Goal: Task Accomplishment & Management: Use online tool/utility

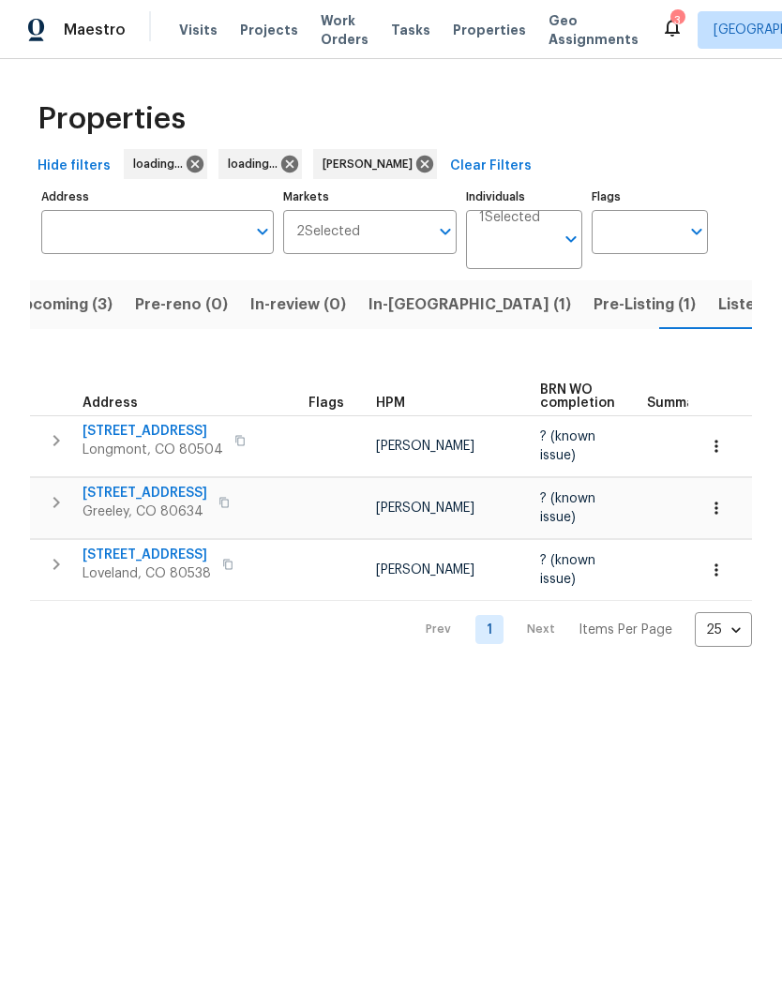
scroll to position [0, 29]
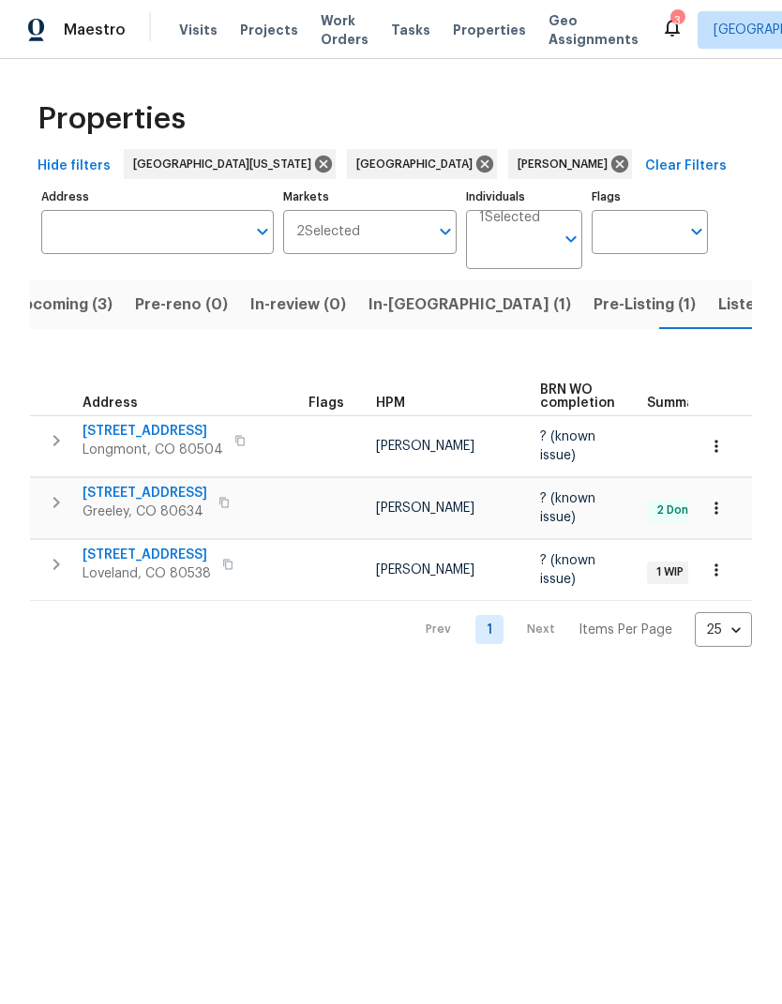
click at [718, 306] on span "Listed (19)" at bounding box center [757, 305] width 78 height 26
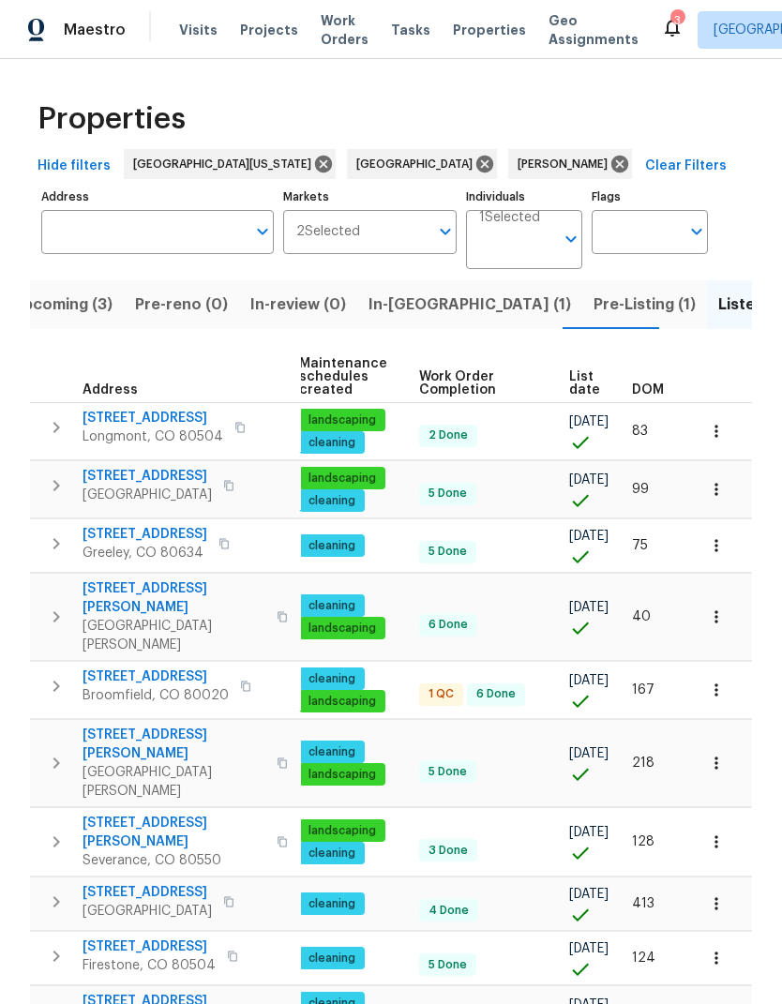
scroll to position [0, 241]
click at [581, 391] on span "List date" at bounding box center [584, 383] width 31 height 26
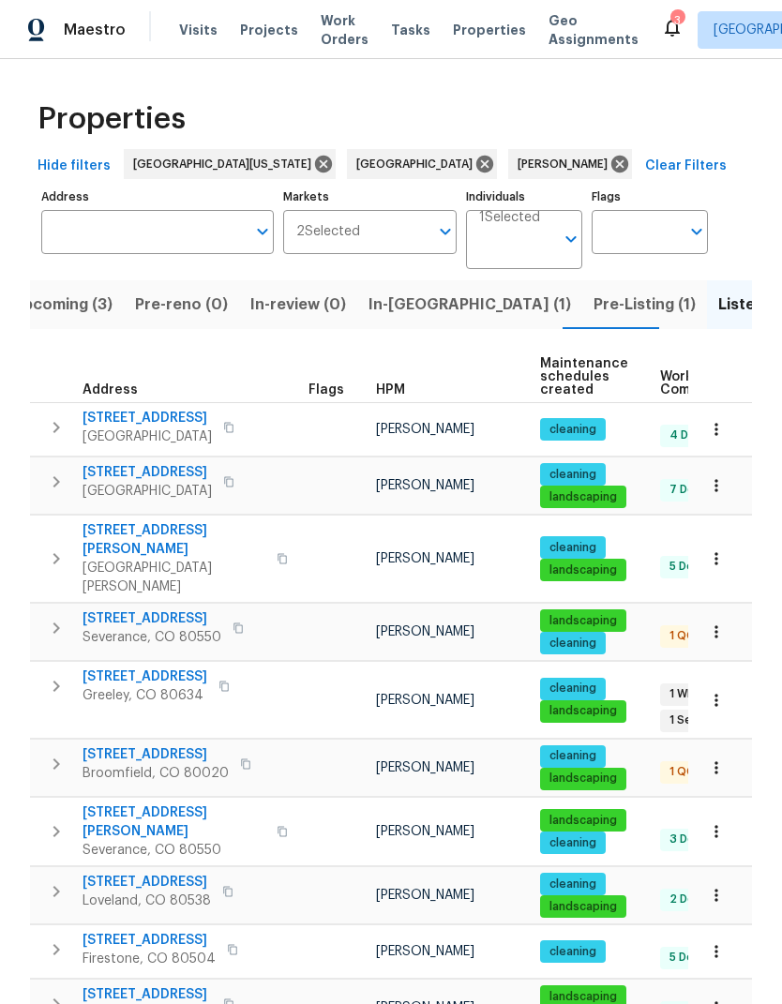
click at [123, 534] on span "4753 Brenton Dr" at bounding box center [174, 540] width 183 height 38
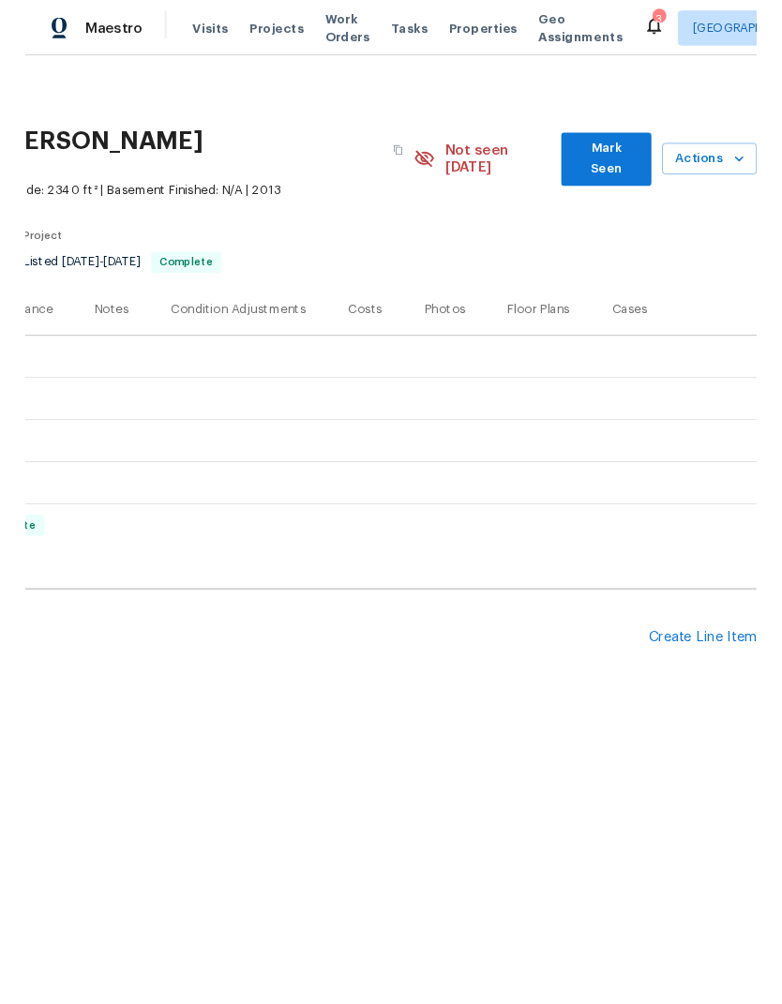
scroll to position [0, 278]
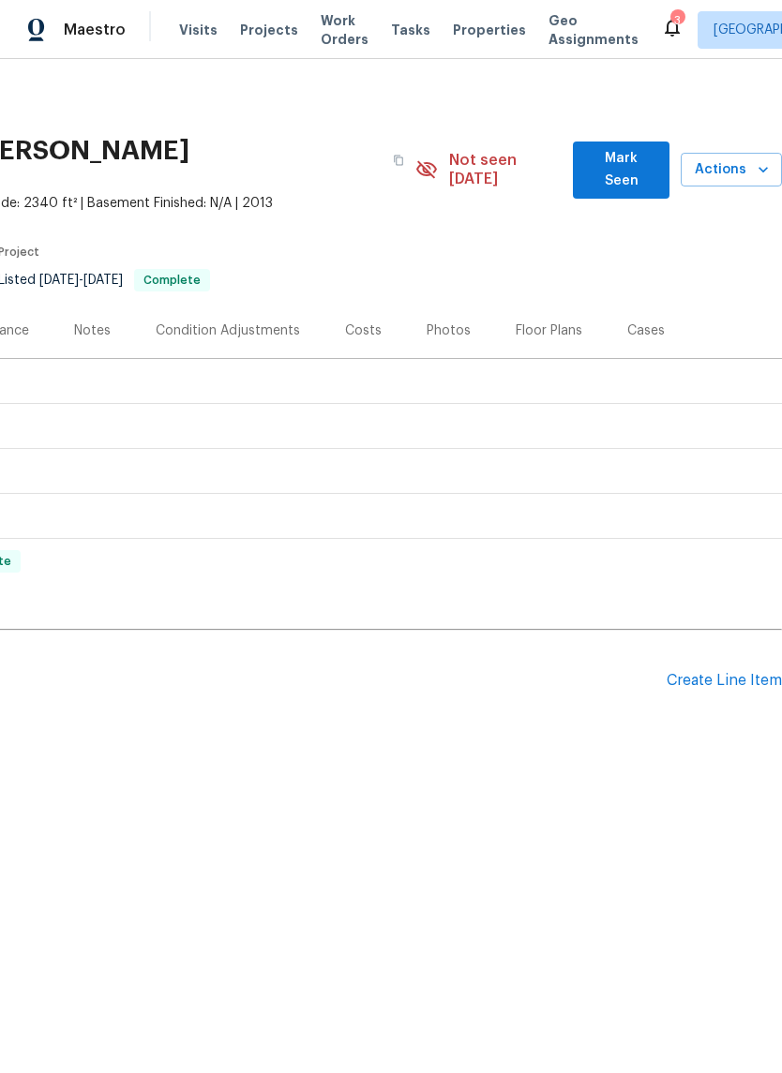
click at [740, 166] on span "Actions" at bounding box center [731, 169] width 71 height 23
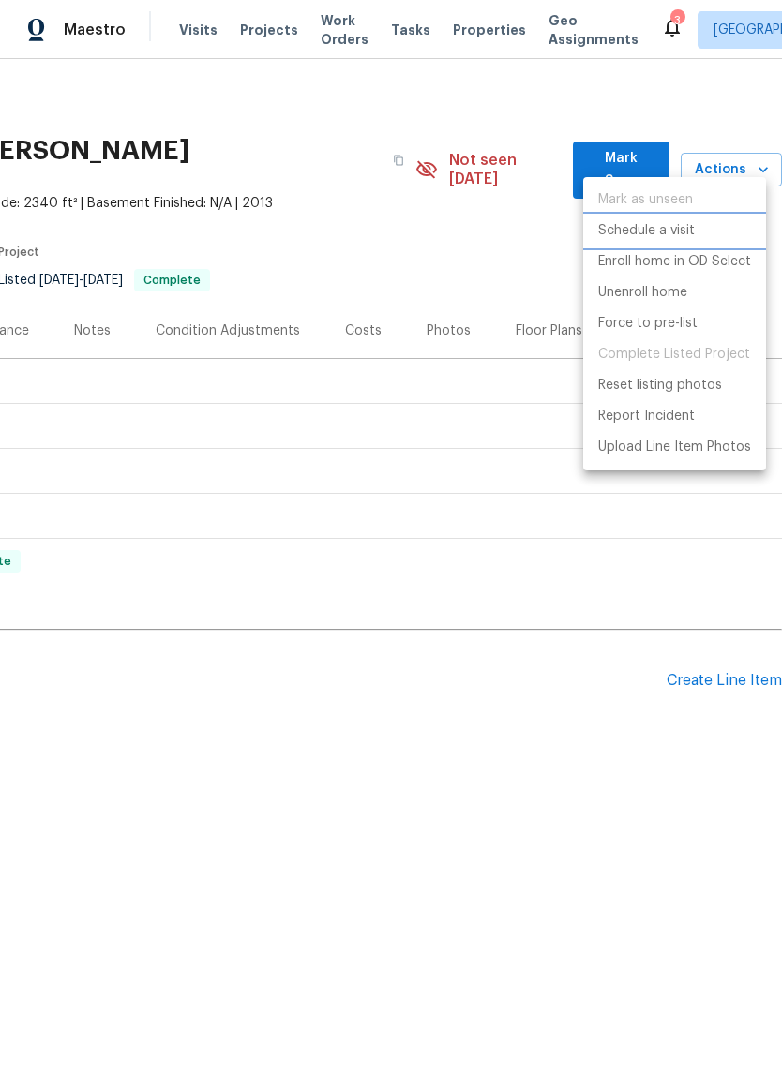
click at [728, 233] on li "Schedule a visit" at bounding box center [674, 231] width 183 height 31
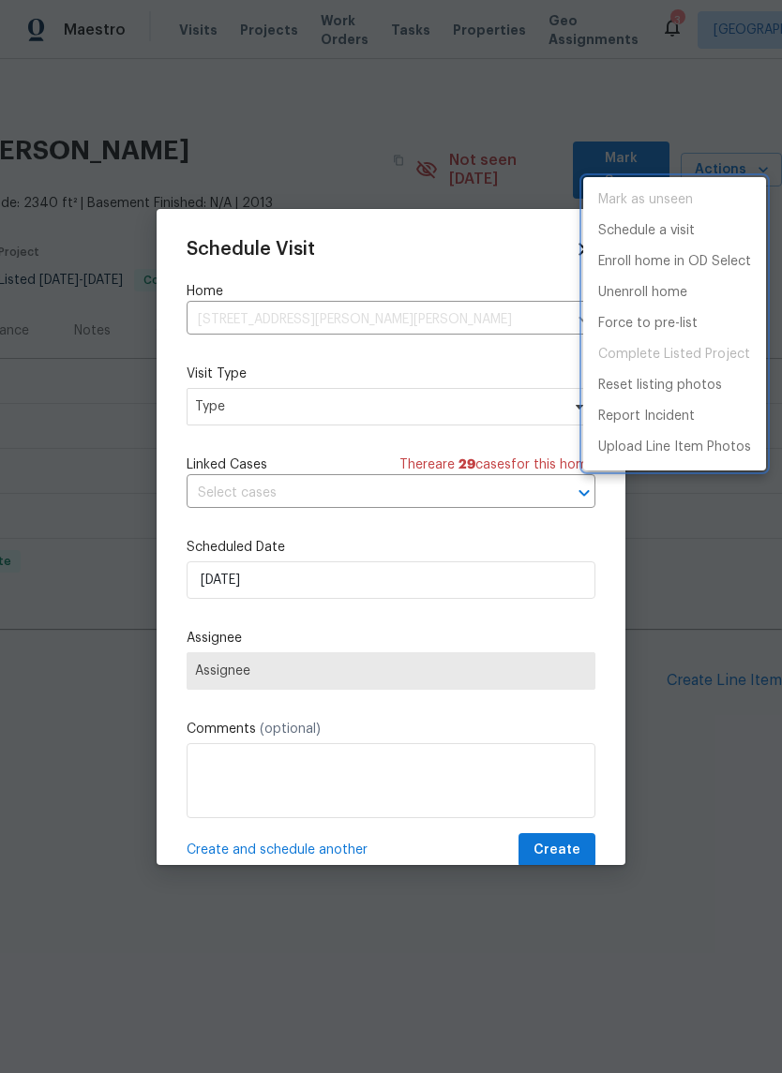
click at [228, 391] on div at bounding box center [391, 536] width 782 height 1073
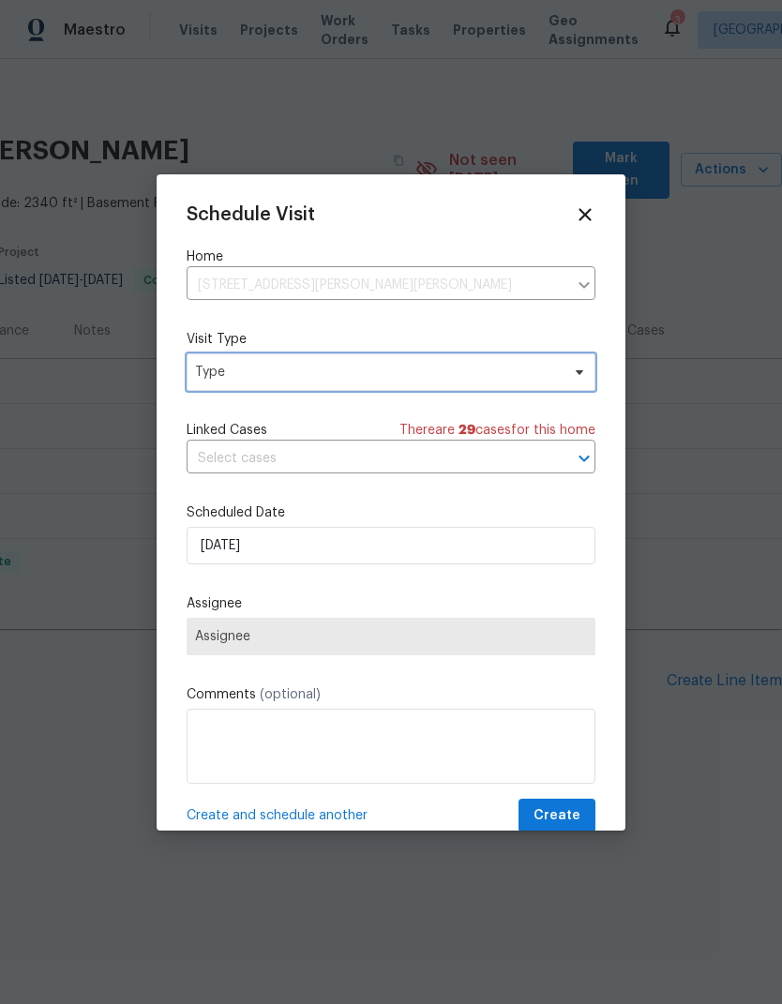
click at [221, 368] on span "Type" at bounding box center [377, 372] width 365 height 19
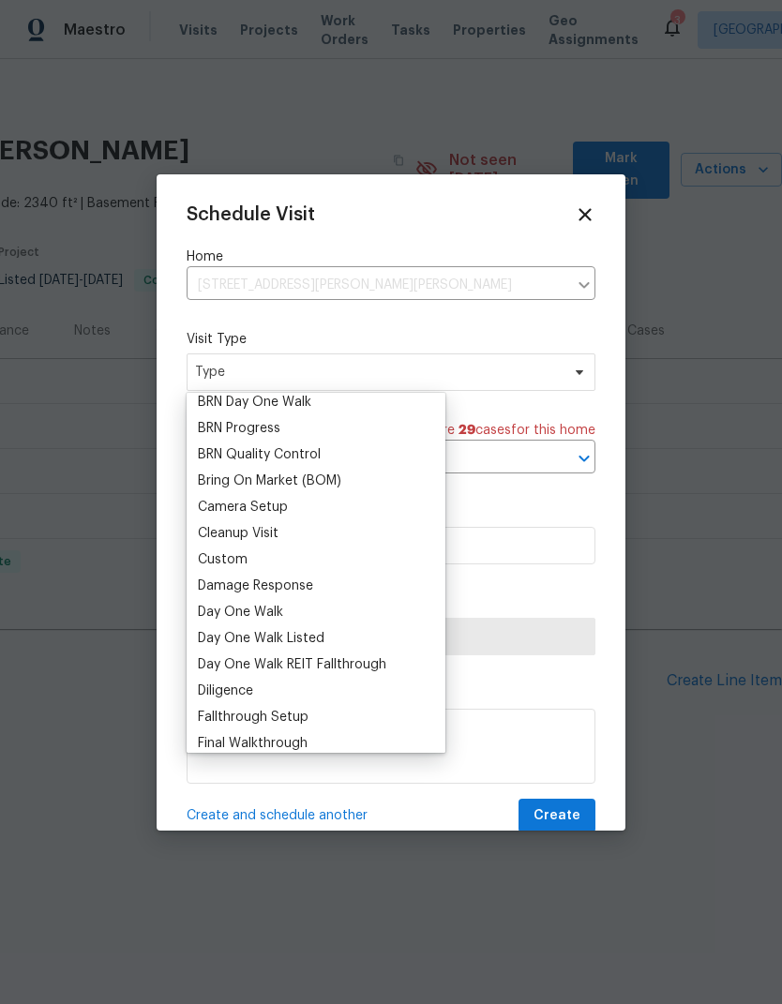
scroll to position [148, 0]
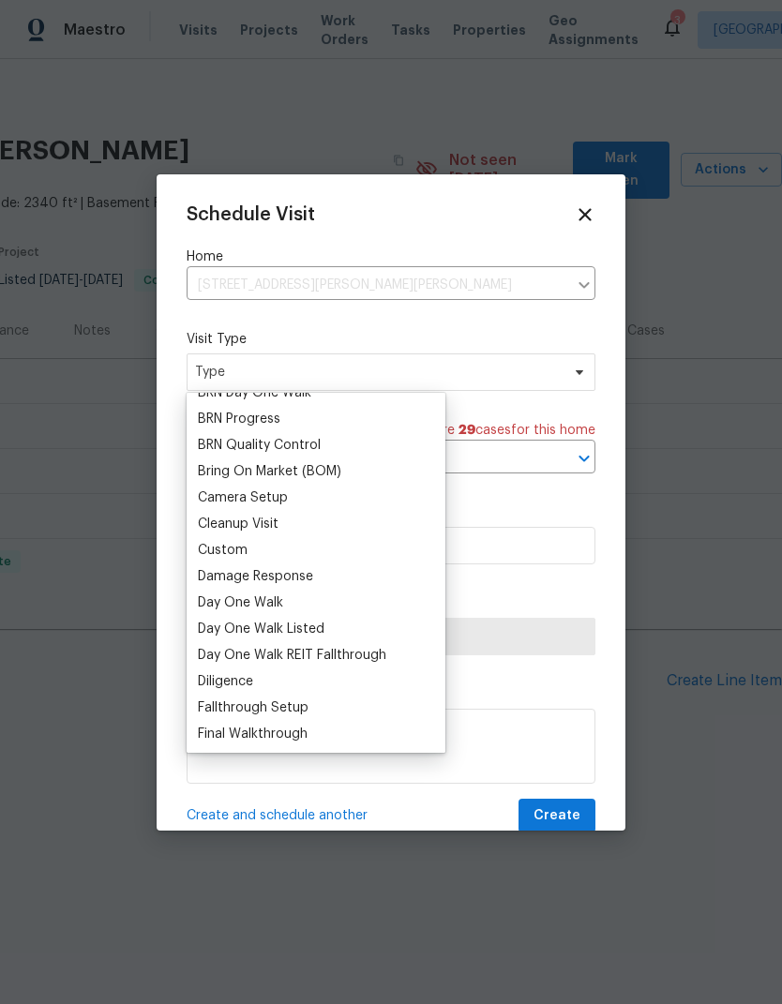
click at [208, 548] on div "Custom" at bounding box center [223, 550] width 50 height 19
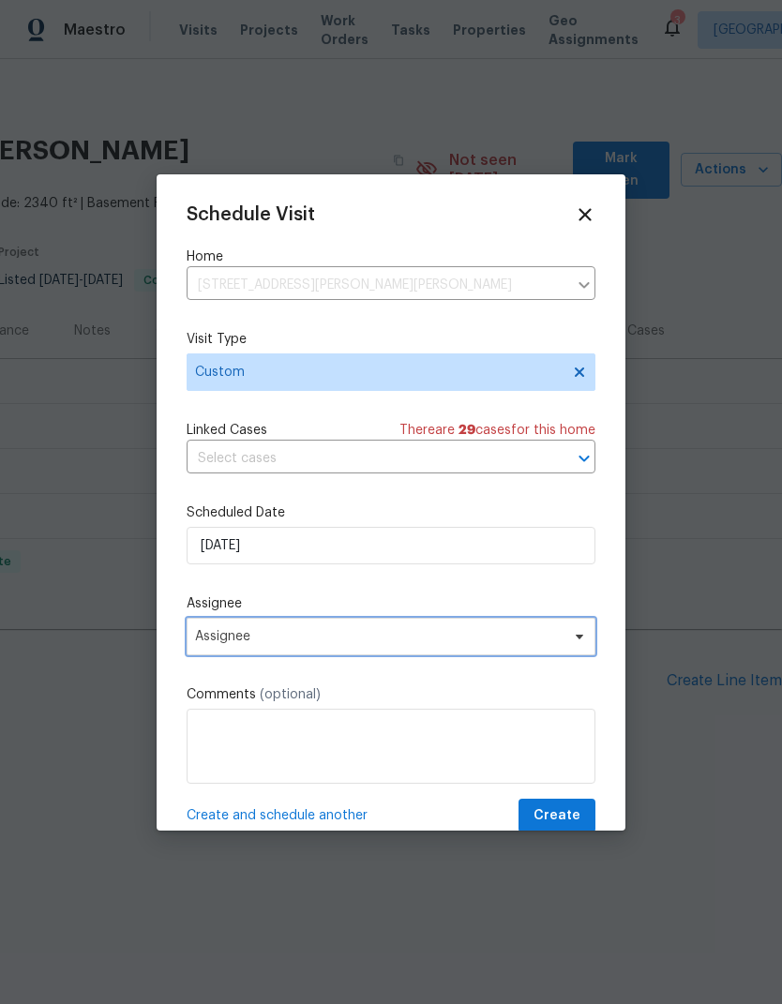
click at [215, 649] on span "Assignee" at bounding box center [391, 637] width 409 height 38
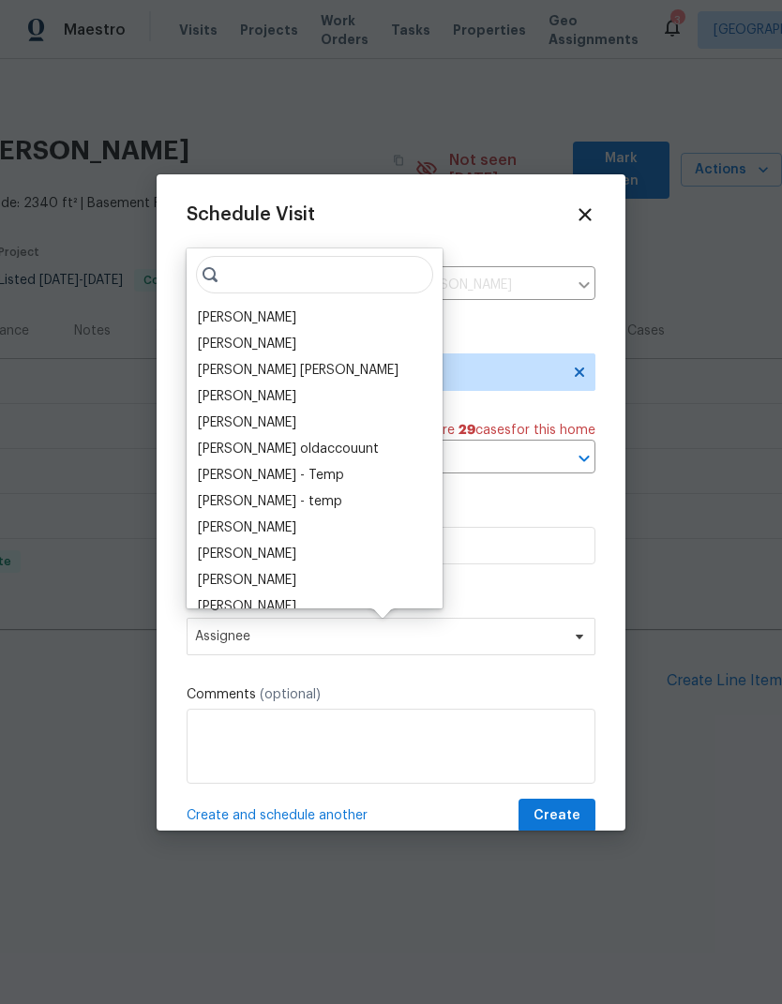
click at [205, 324] on div "[PERSON_NAME]" at bounding box center [247, 317] width 98 height 19
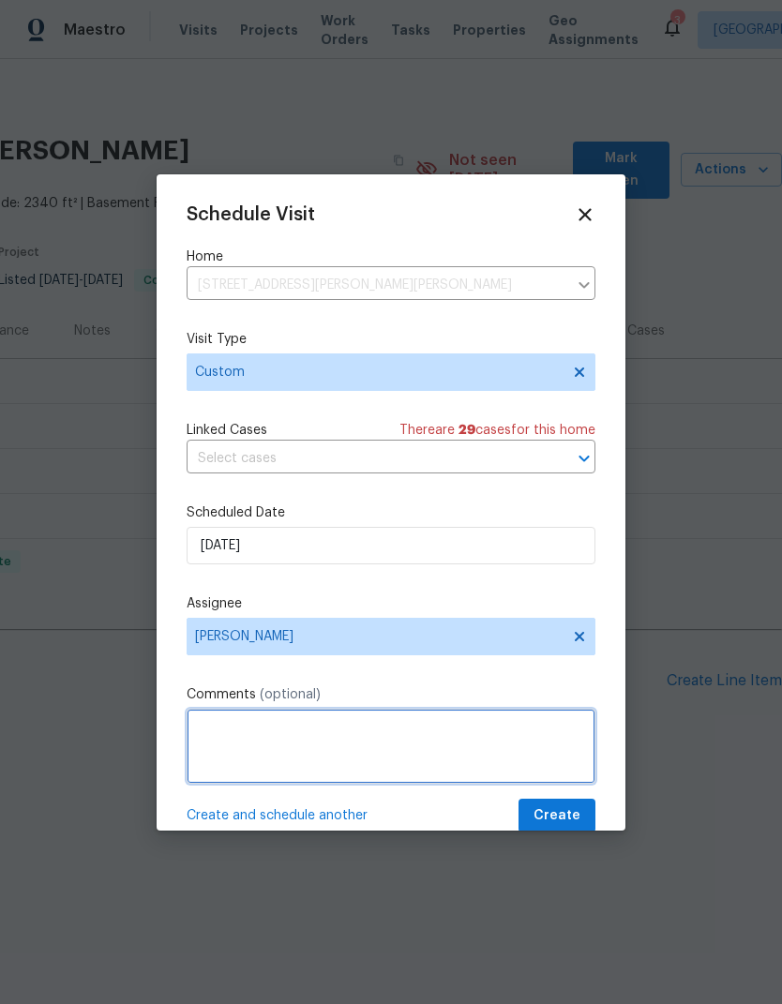
click at [196, 741] on textarea at bounding box center [391, 746] width 409 height 75
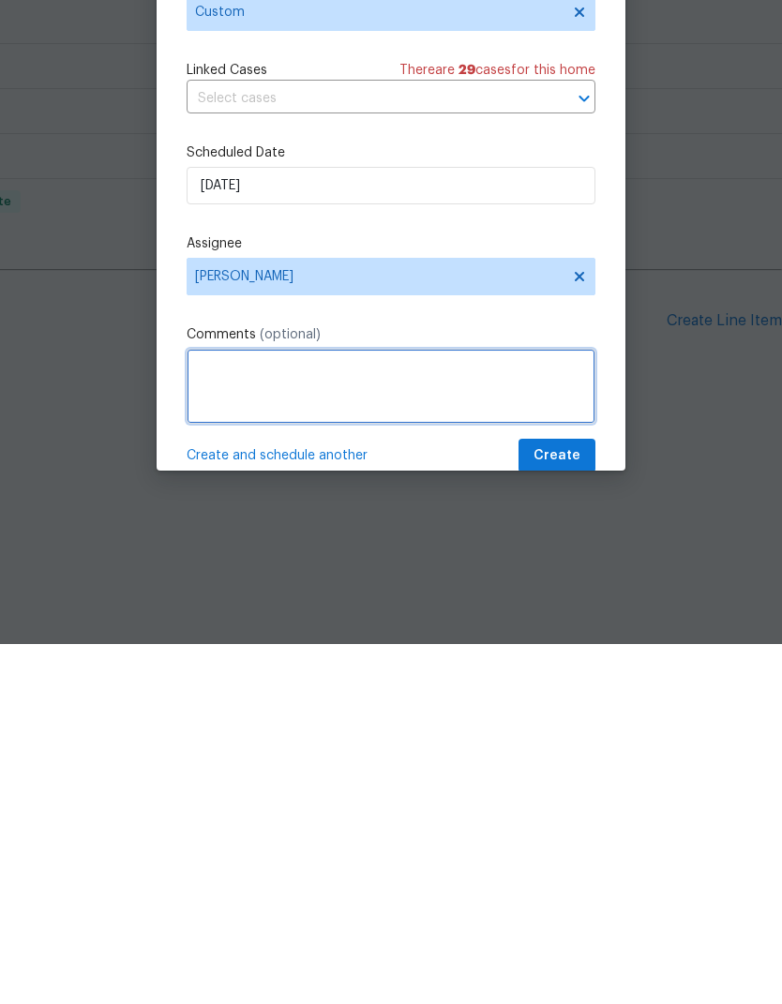
click at [194, 709] on textarea at bounding box center [391, 746] width 409 height 75
paste textarea "Hi John Gonzalez Good Day We received a message stating "Exterior weeding and c…"
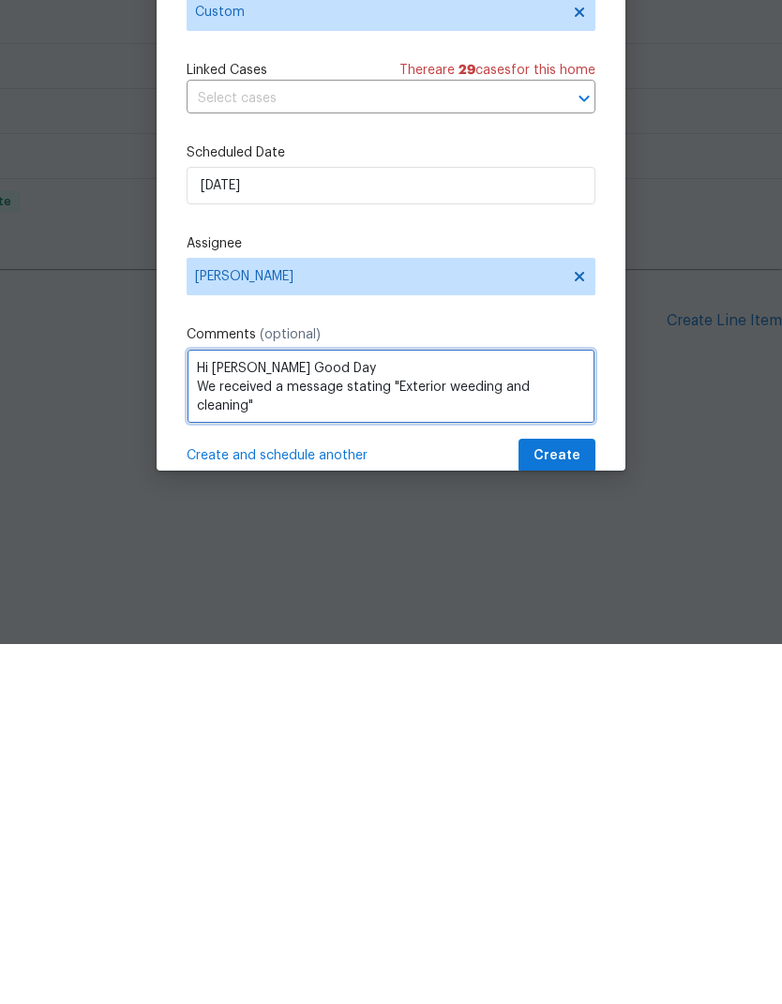
scroll to position [0, 0]
click at [201, 709] on textarea "Hi John Gonzalez Good Day We received a message stating "Exterior weeding and c…" at bounding box center [391, 746] width 409 height 75
click at [207, 709] on textarea "Hi John Gonzalez Good Day We received a message stating "Exterior weeding and c…" at bounding box center [391, 746] width 409 height 75
type textarea "Hi John Gonzalez Good Day We received a message stating "Exterior weeding and c…"
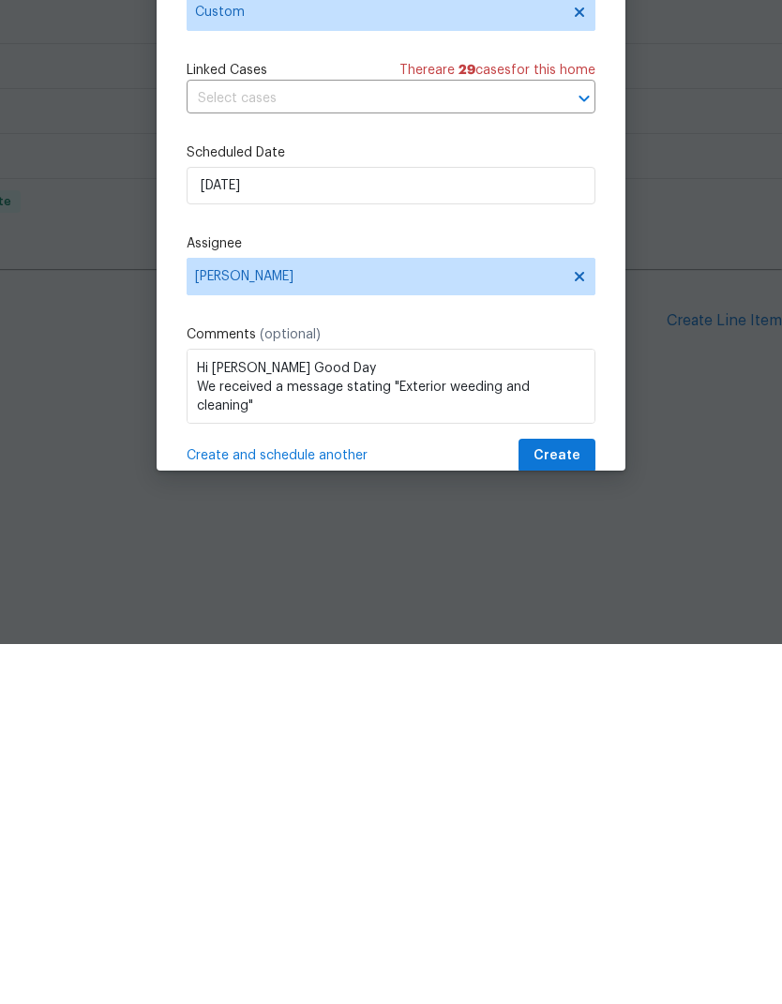
click at [557, 236] on div "Schedule Visit Home 4753 Brenton Dr, Fort Collins, CO 80524 ​ Visit Type Custom…" at bounding box center [391, 518] width 409 height 629
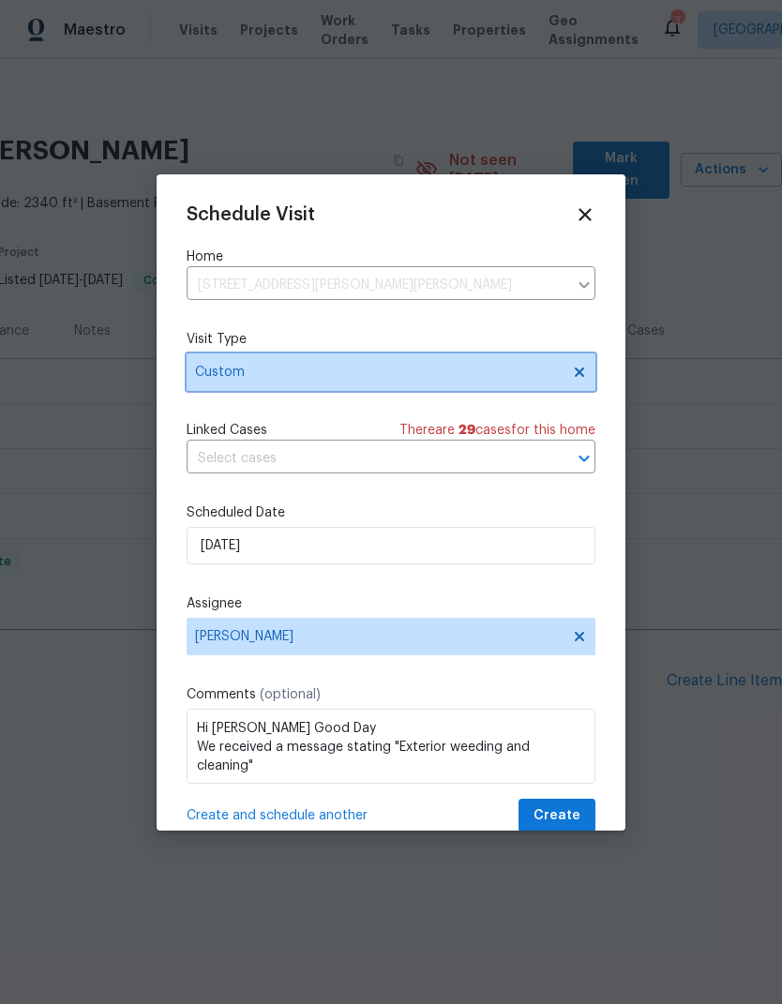
click at [562, 374] on span "Custom" at bounding box center [391, 372] width 409 height 38
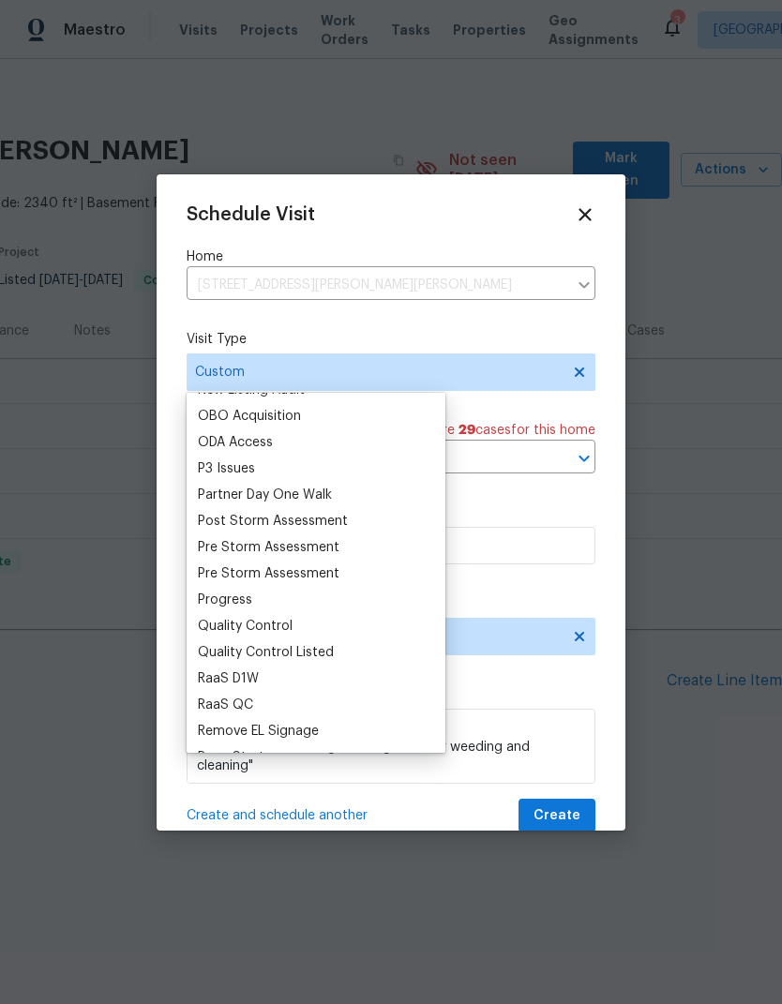
scroll to position [1049, 0]
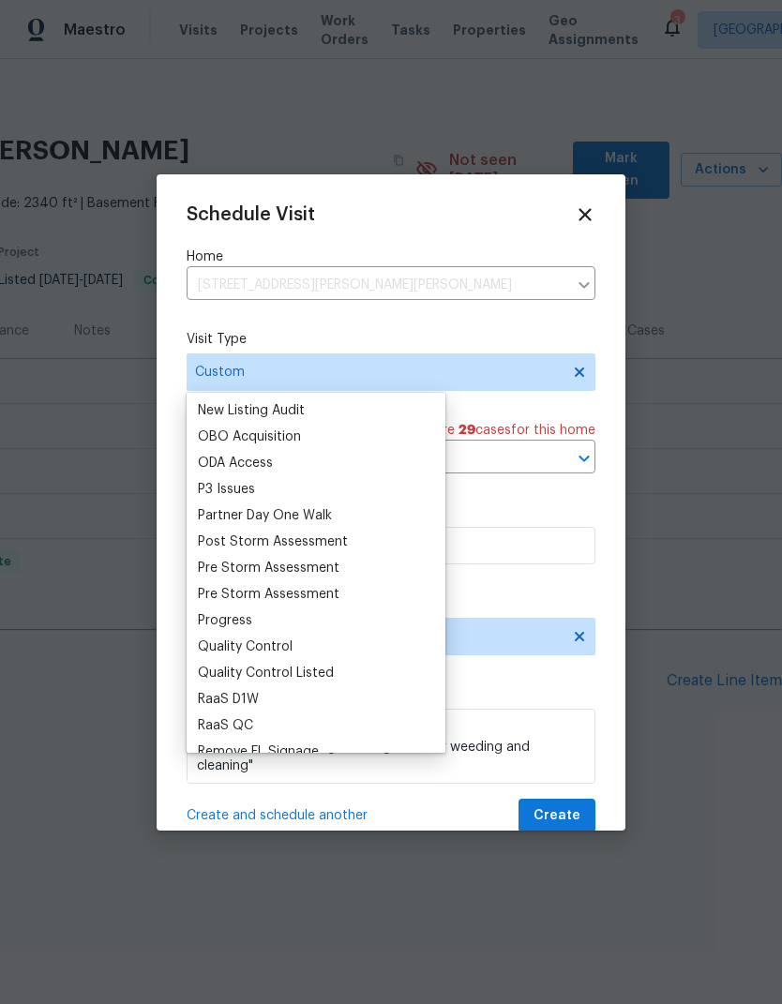
click at [200, 495] on div "P3 Issues" at bounding box center [226, 489] width 57 height 19
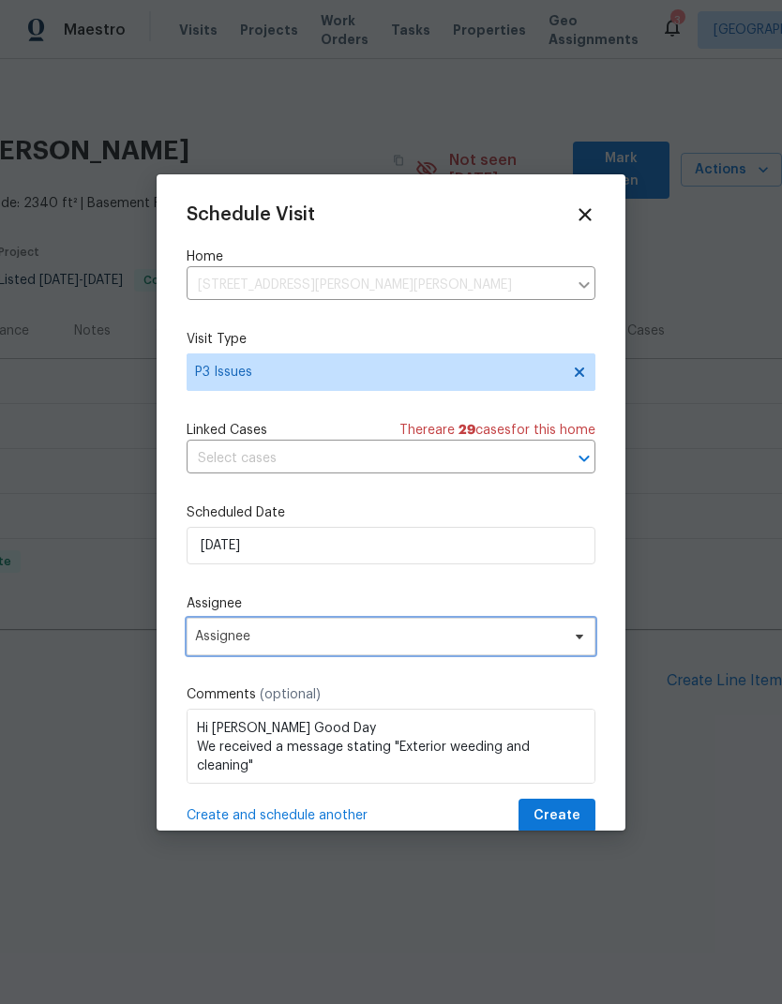
click at [575, 638] on icon at bounding box center [579, 636] width 15 height 15
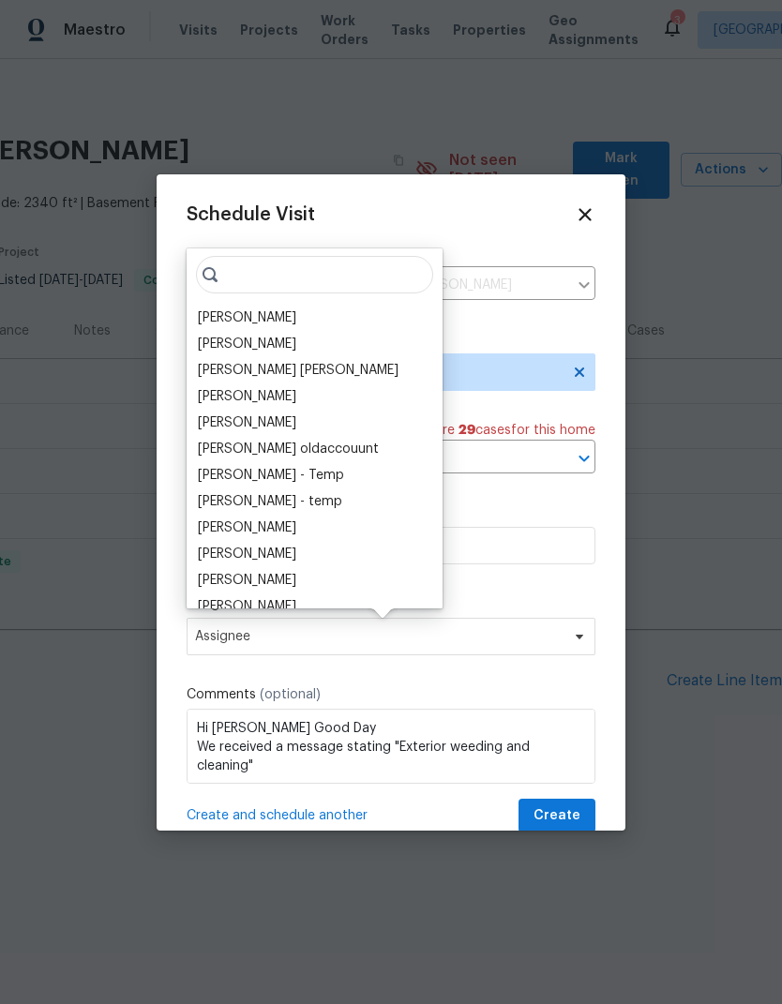
click at [193, 307] on div "[PERSON_NAME]" at bounding box center [314, 318] width 245 height 26
click at [200, 316] on div "[PERSON_NAME]" at bounding box center [247, 317] width 98 height 19
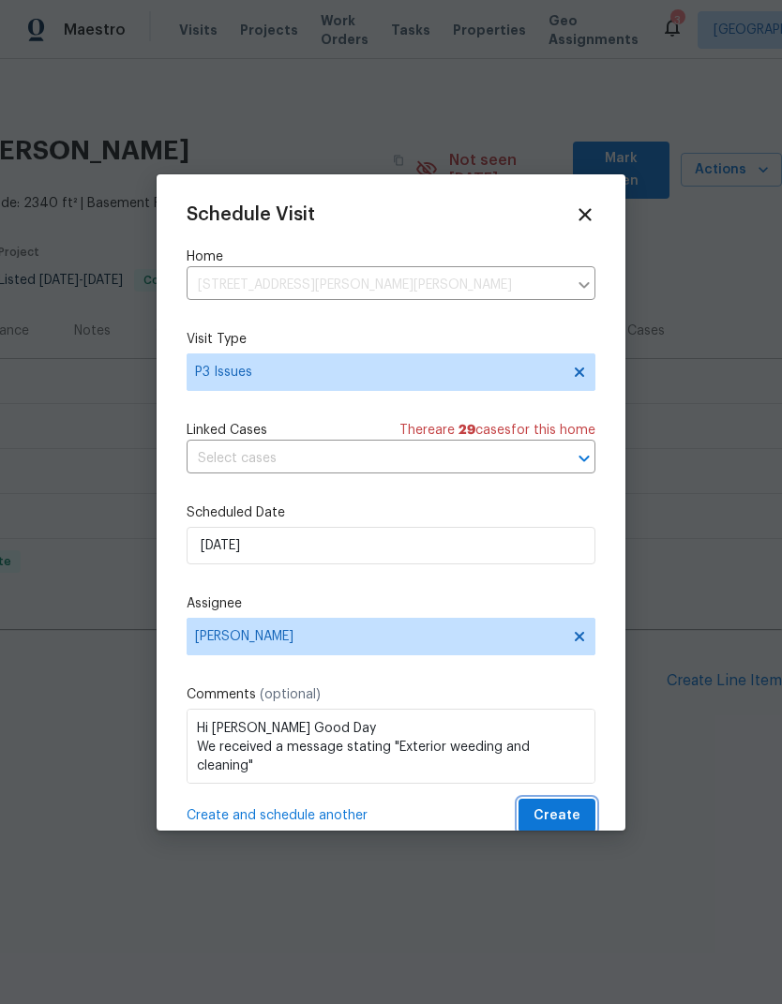
click at [576, 815] on span "Create" at bounding box center [556, 815] width 47 height 23
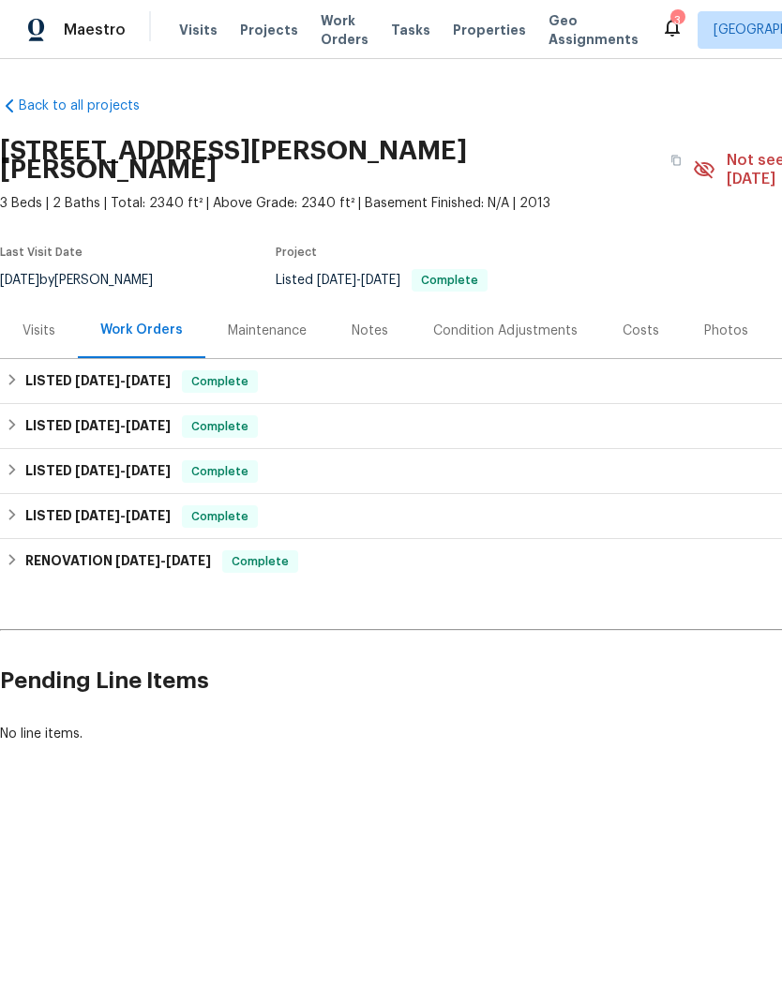
scroll to position [0, 0]
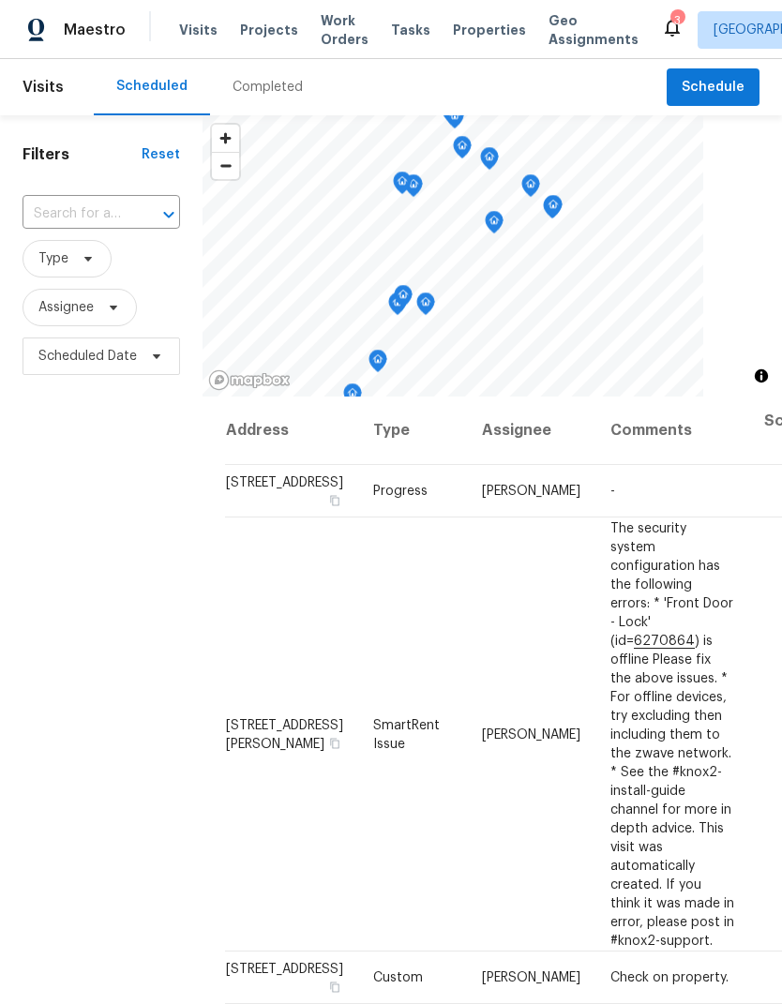
click at [68, 211] on input "text" at bounding box center [75, 214] width 105 height 29
type input "5701 w"
click at [63, 260] on li "5701 W 5th St, Greeley, CO 80634" at bounding box center [100, 257] width 157 height 31
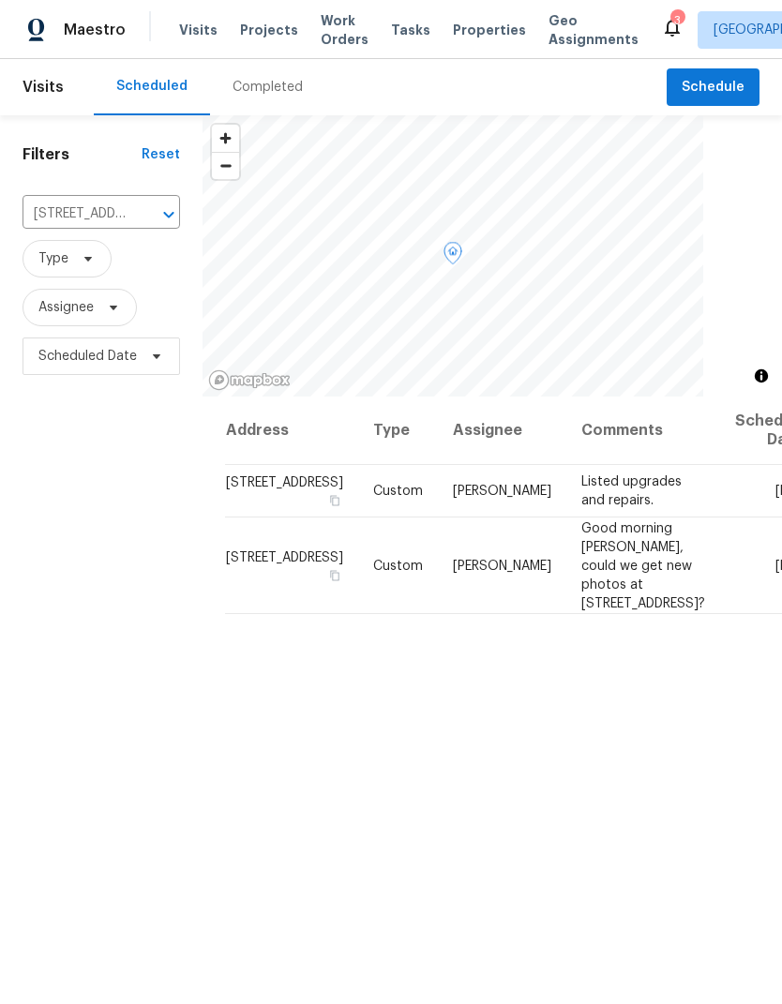
click at [0, 0] on icon at bounding box center [0, 0] width 0 height 0
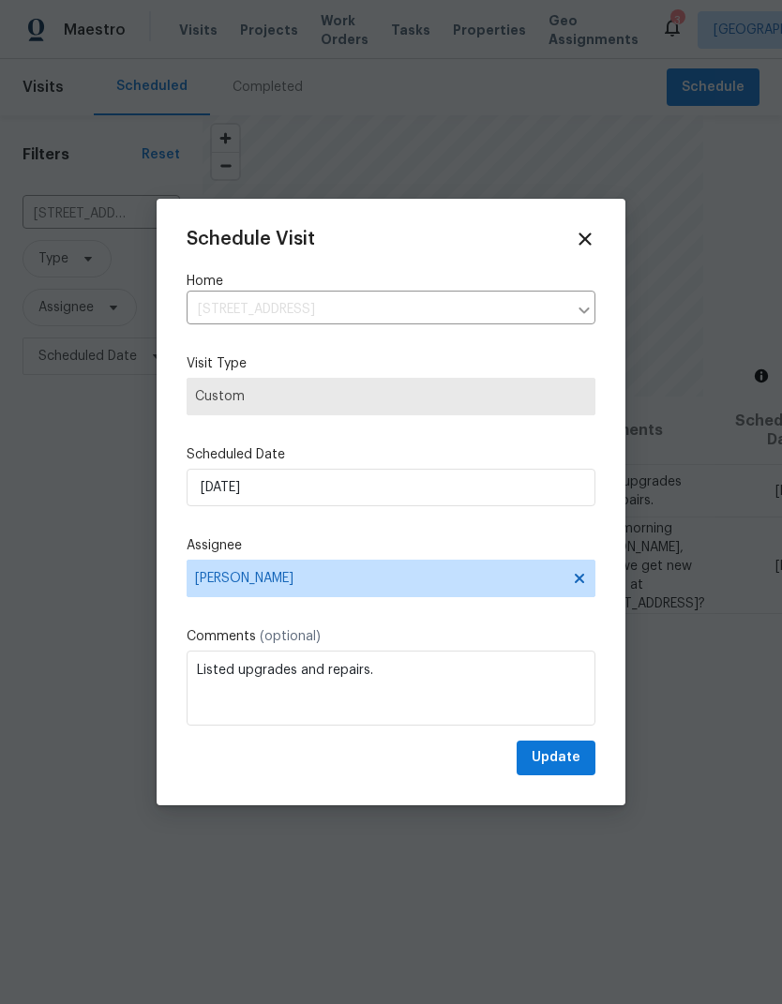
click at [216, 389] on span "Custom" at bounding box center [391, 396] width 392 height 19
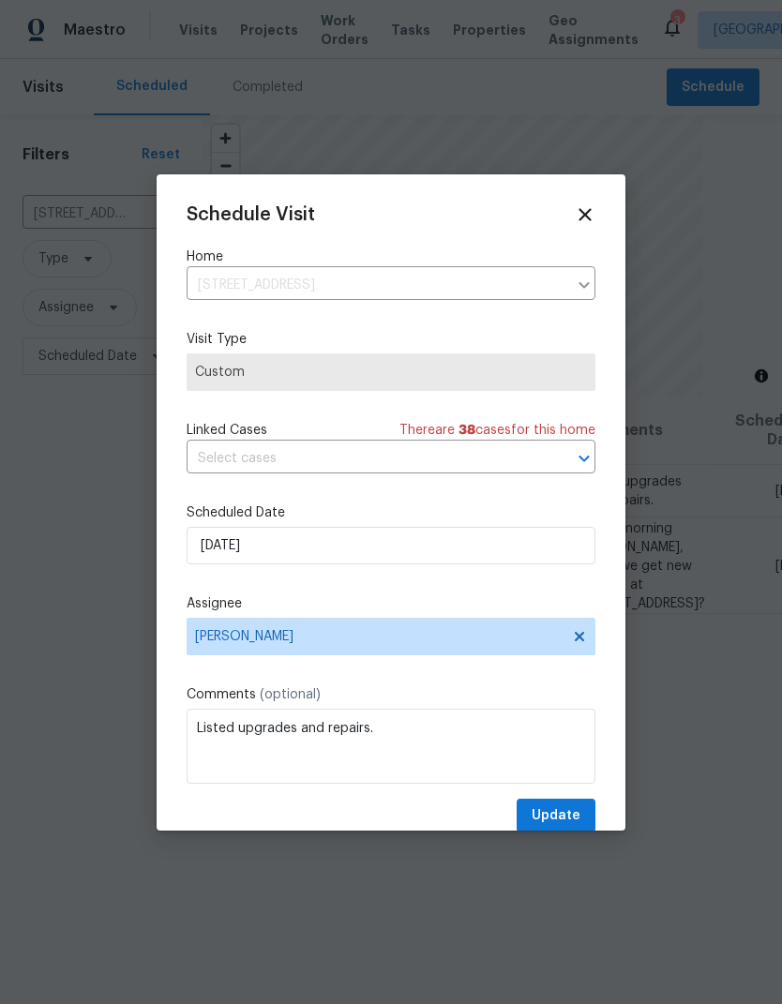
click at [594, 206] on icon at bounding box center [585, 214] width 21 height 21
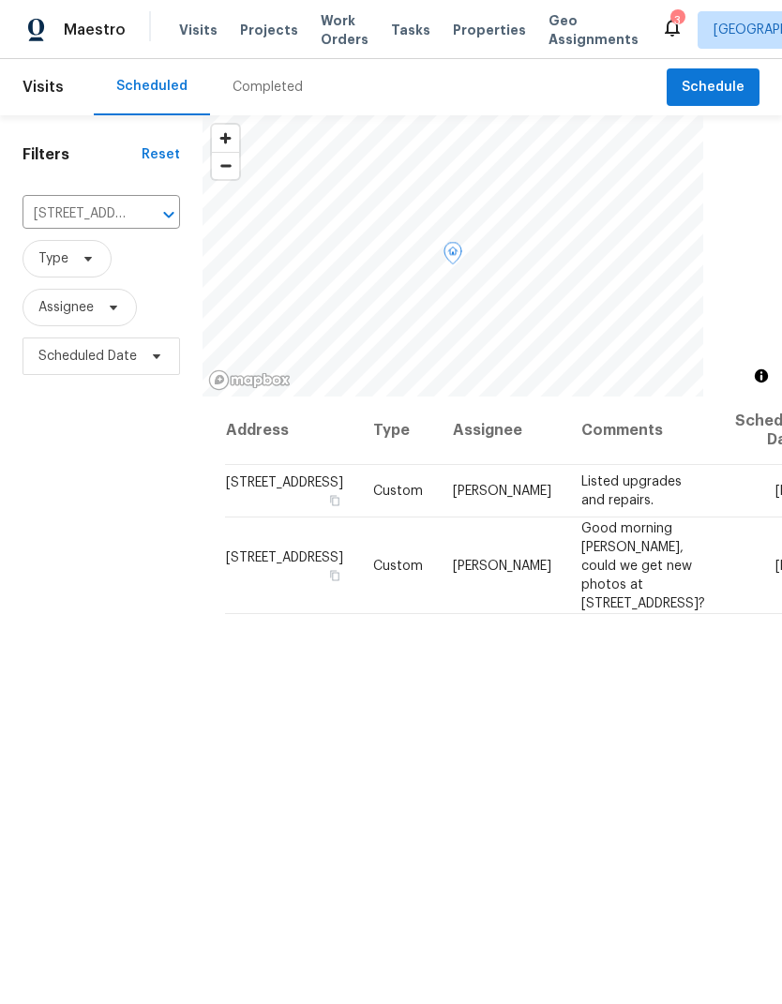
click at [0, 0] on span at bounding box center [0, 0] width 0 height 0
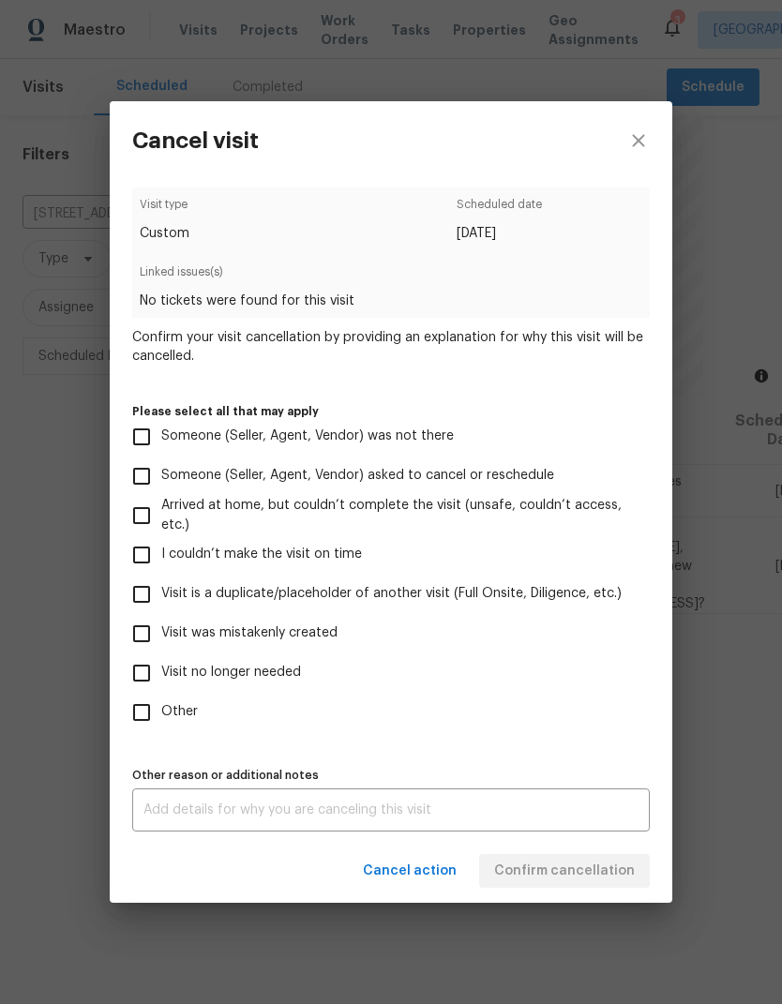
click at [151, 667] on input "Visit no longer needed" at bounding box center [141, 672] width 39 height 39
checkbox input "true"
click at [593, 810] on textarea at bounding box center [390, 809] width 495 height 13
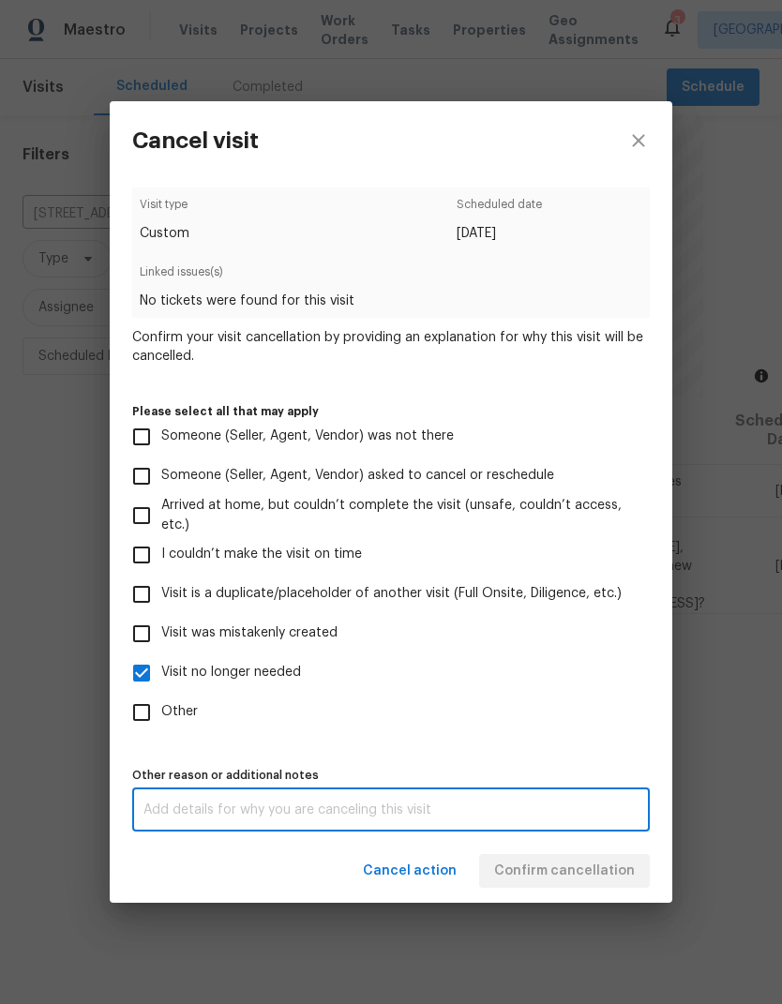
scroll to position [72, 0]
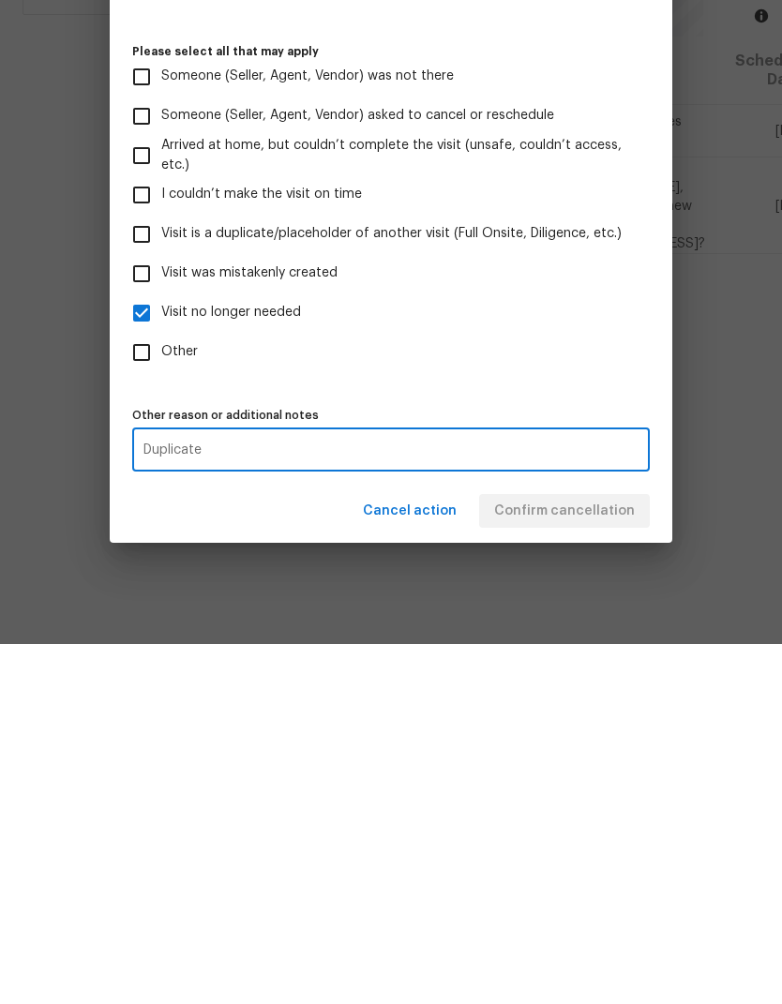
type textarea "Duplicate"
click at [608, 839] on div "Cancel action Confirm cancellation" at bounding box center [391, 871] width 563 height 65
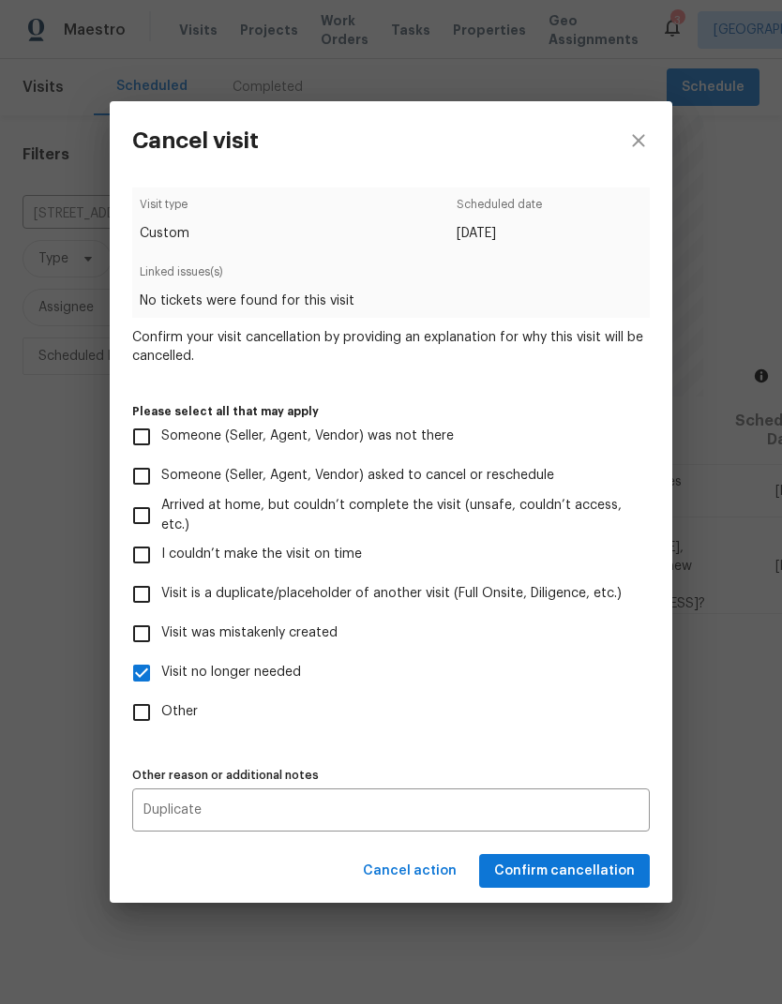
click at [150, 588] on input "Visit is a duplicate/placeholder of another visit (Full Onsite, Diligence, etc.)" at bounding box center [141, 594] width 39 height 39
checkbox input "true"
click at [147, 675] on input "Visit no longer needed" at bounding box center [141, 672] width 39 height 39
click at [147, 678] on input "Visit no longer needed" at bounding box center [141, 672] width 39 height 39
checkbox input "true"
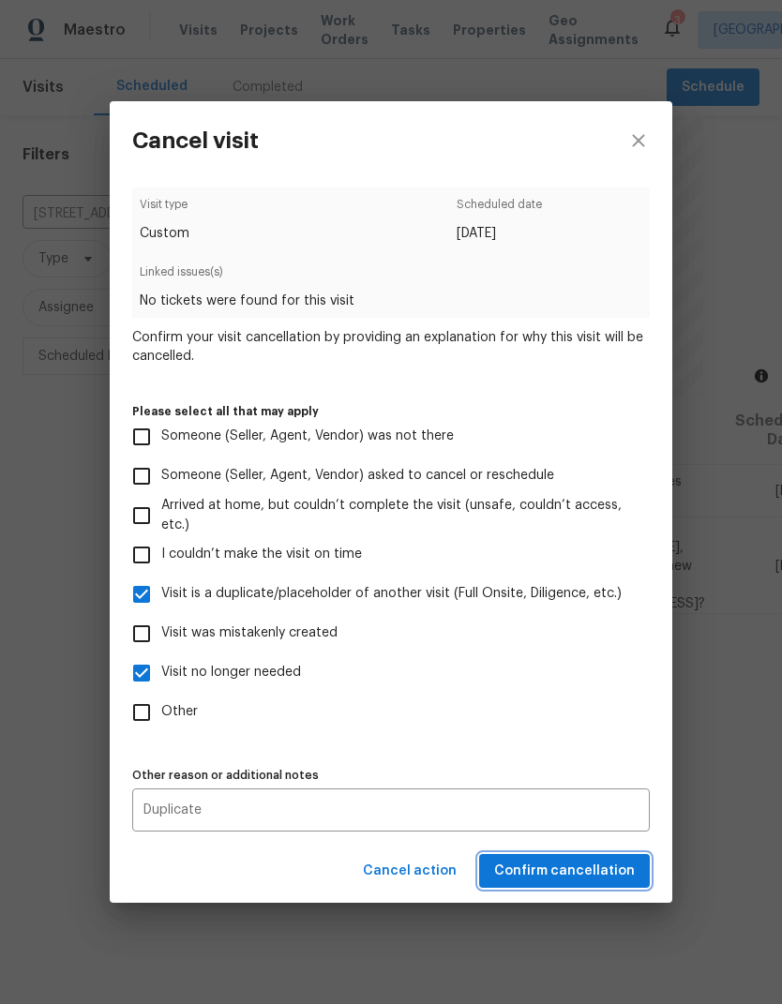
click at [598, 865] on span "Confirm cancellation" at bounding box center [564, 871] width 141 height 23
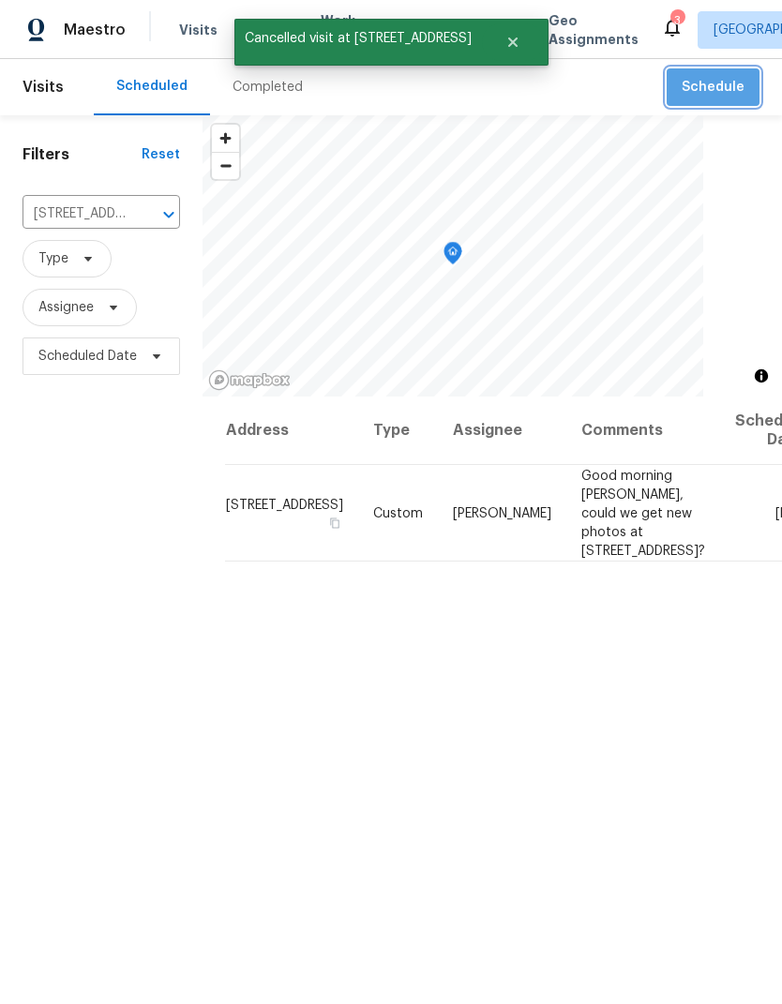
click at [743, 92] on span "Schedule" at bounding box center [713, 87] width 63 height 23
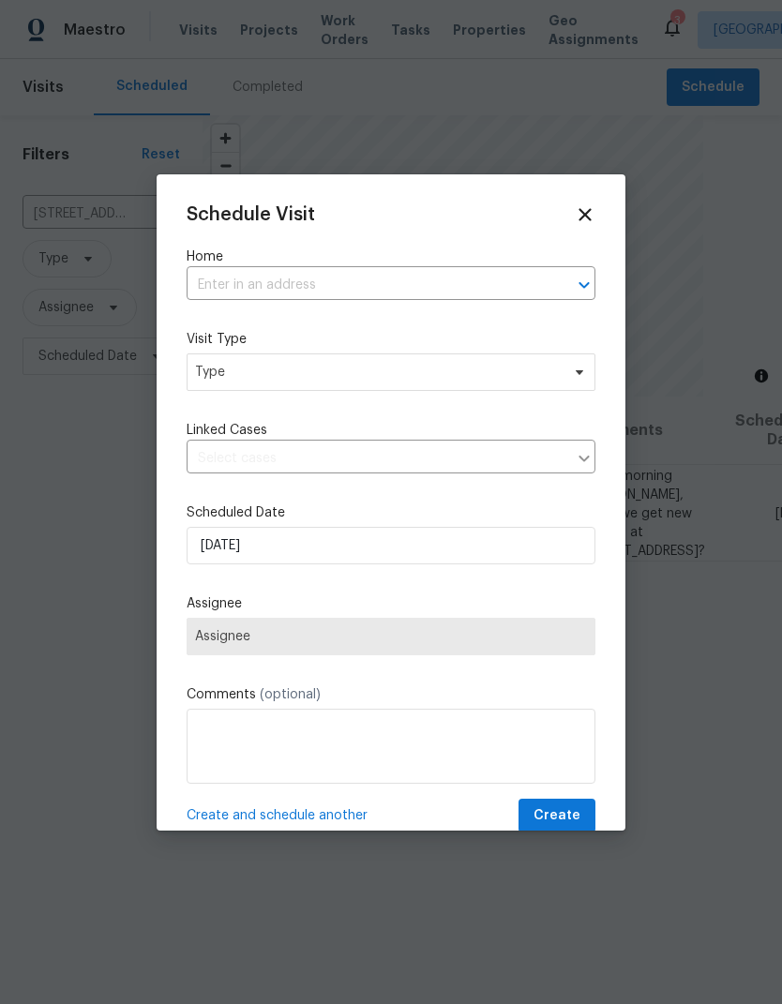
click at [214, 276] on input "text" at bounding box center [365, 285] width 356 height 29
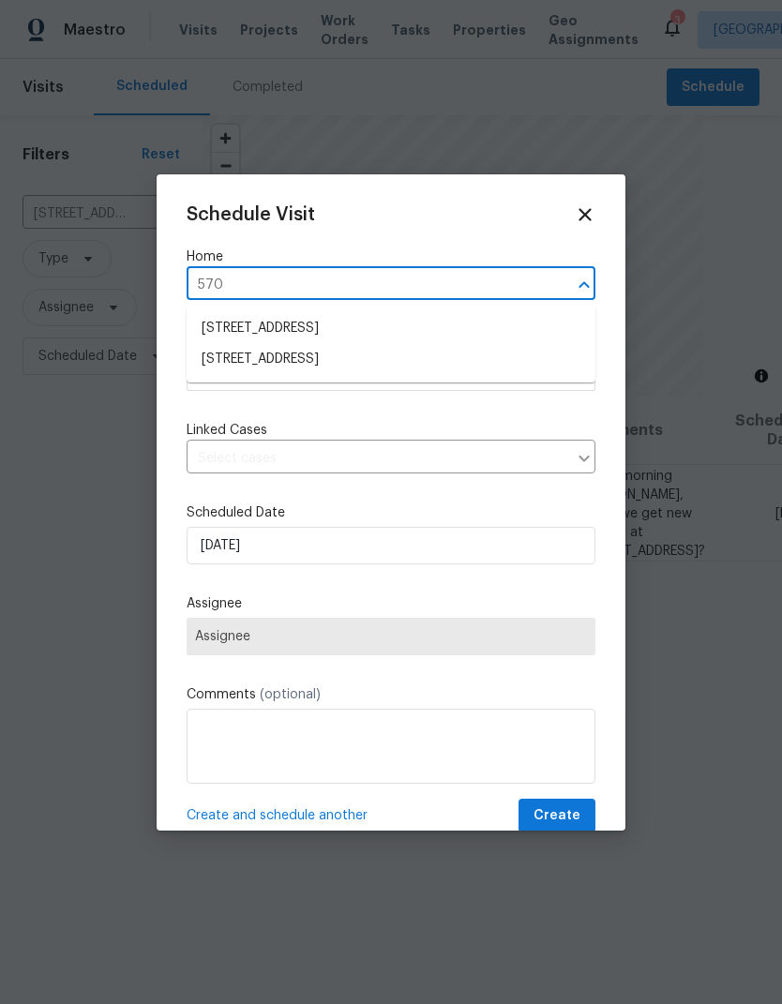
type input "5701"
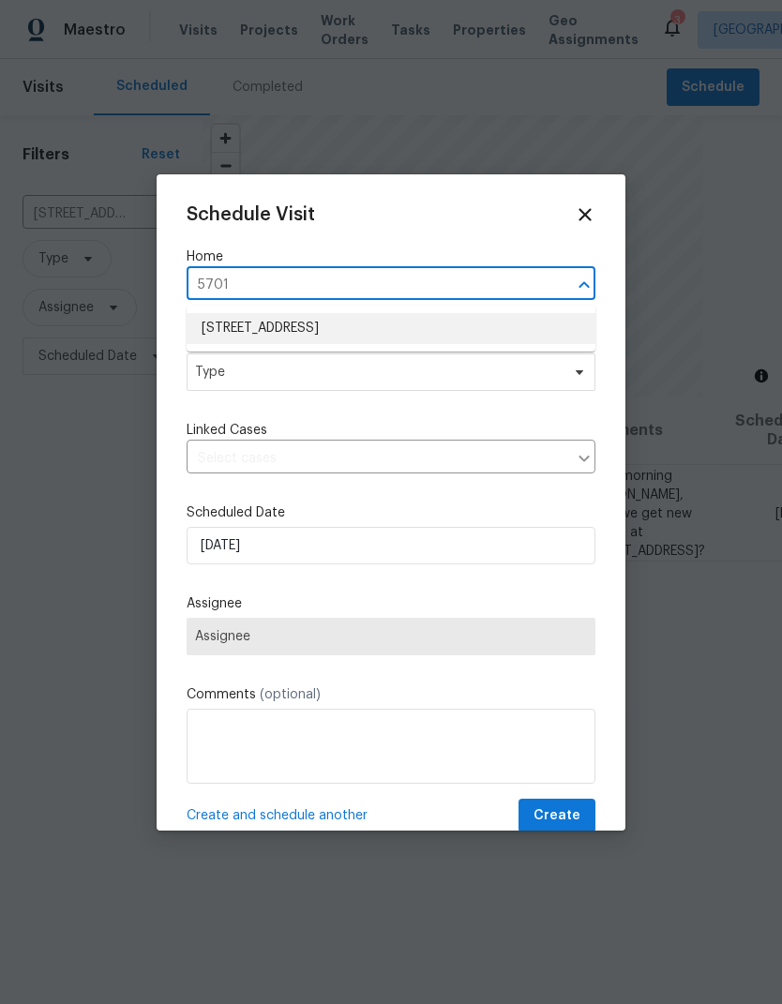
click at [219, 325] on li "5701 W 5th St, Greeley, CO 80634" at bounding box center [391, 328] width 409 height 31
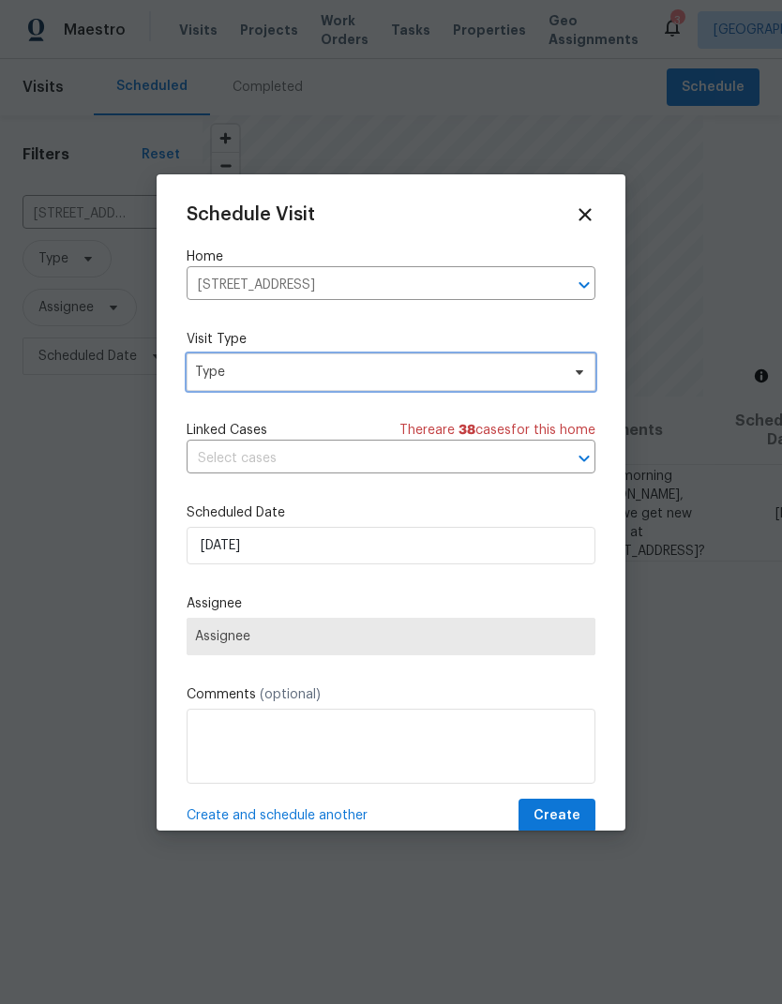
click at [213, 379] on span "Type" at bounding box center [377, 372] width 365 height 19
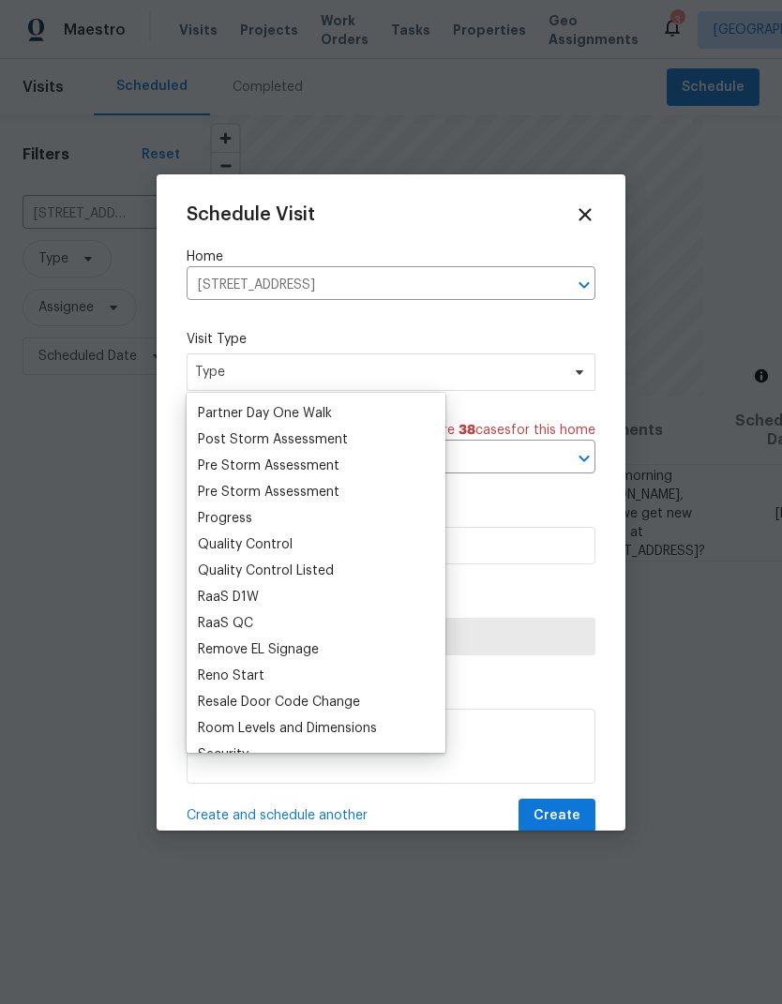
scroll to position [1149, 0]
click at [198, 524] on div "Progress" at bounding box center [225, 520] width 54 height 19
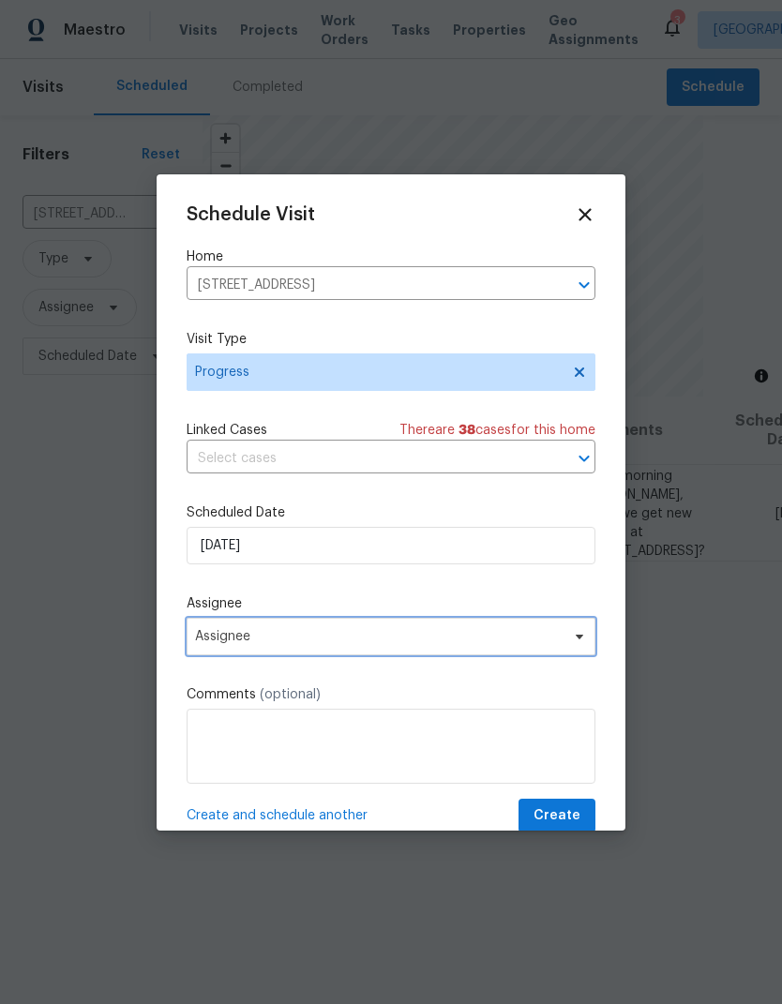
click at [558, 644] on span "Assignee" at bounding box center [379, 636] width 368 height 15
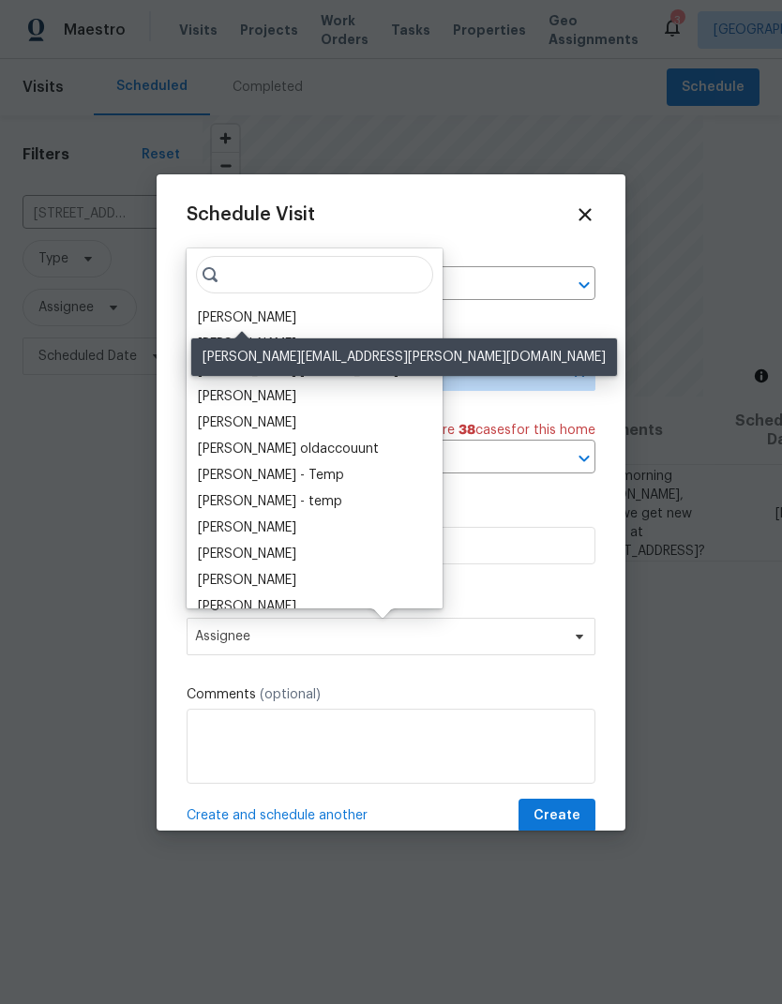
click at [207, 311] on div "[PERSON_NAME]" at bounding box center [247, 317] width 98 height 19
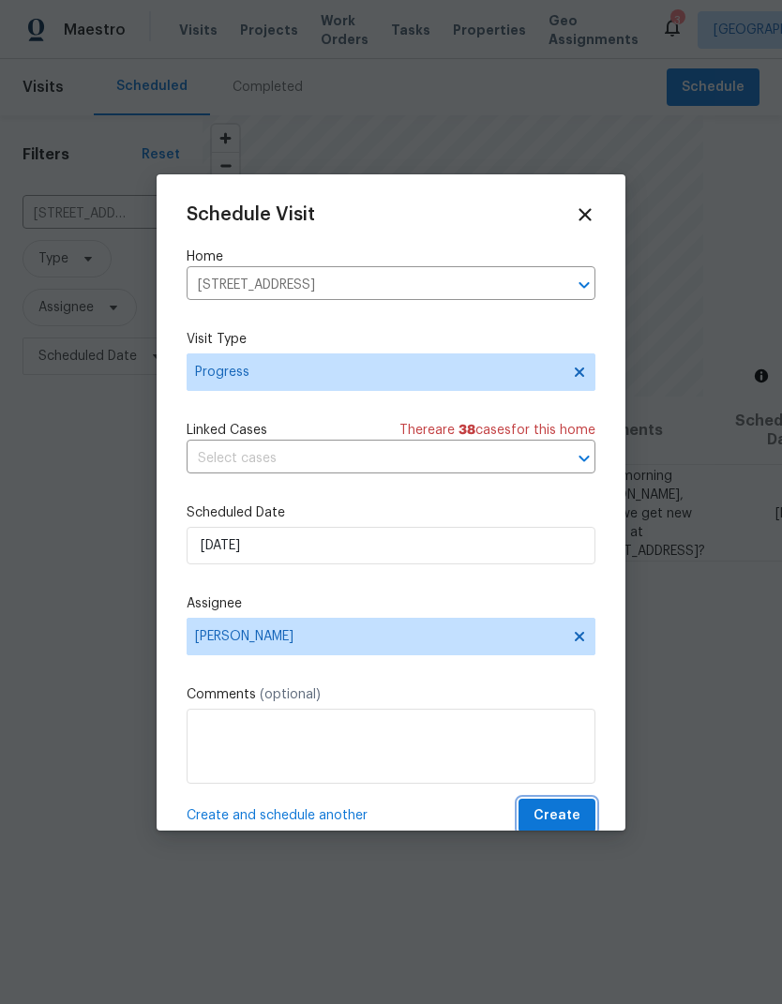
click at [570, 819] on span "Create" at bounding box center [556, 815] width 47 height 23
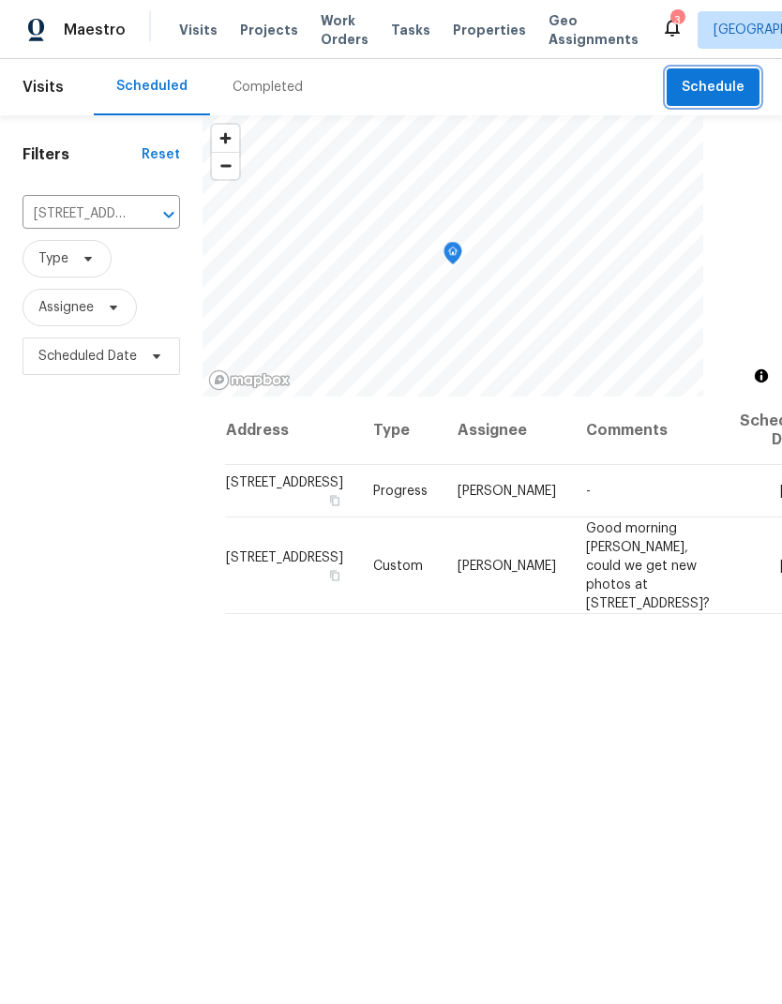
click at [726, 105] on button "Schedule" at bounding box center [713, 87] width 93 height 38
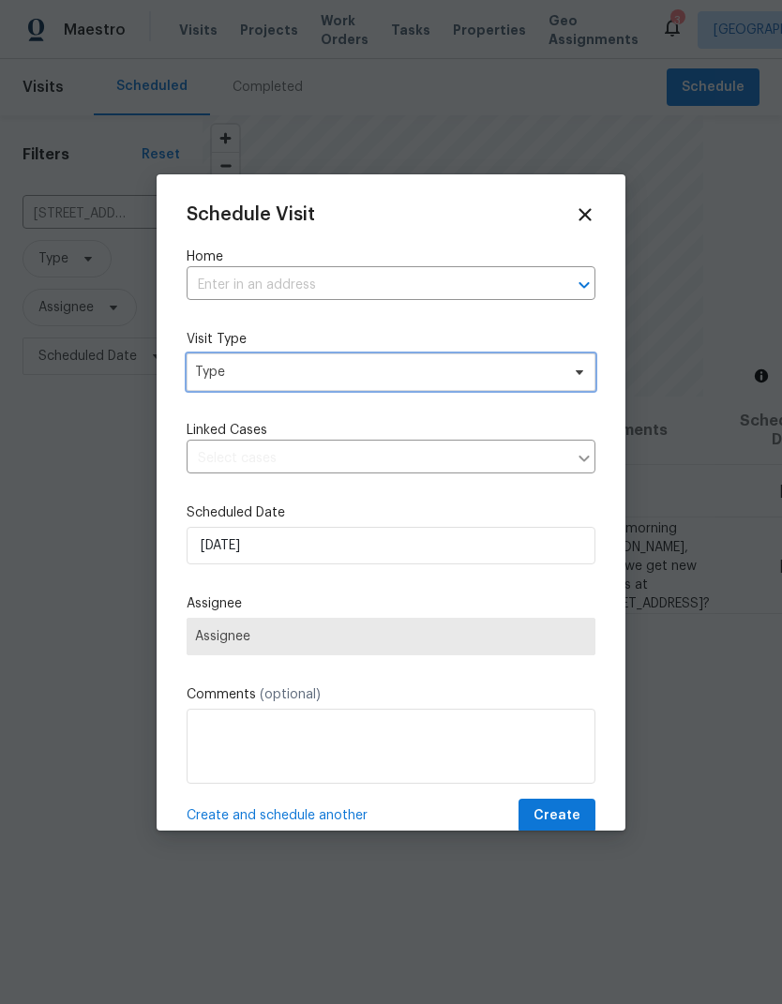
click at [215, 374] on span "Type" at bounding box center [377, 372] width 365 height 19
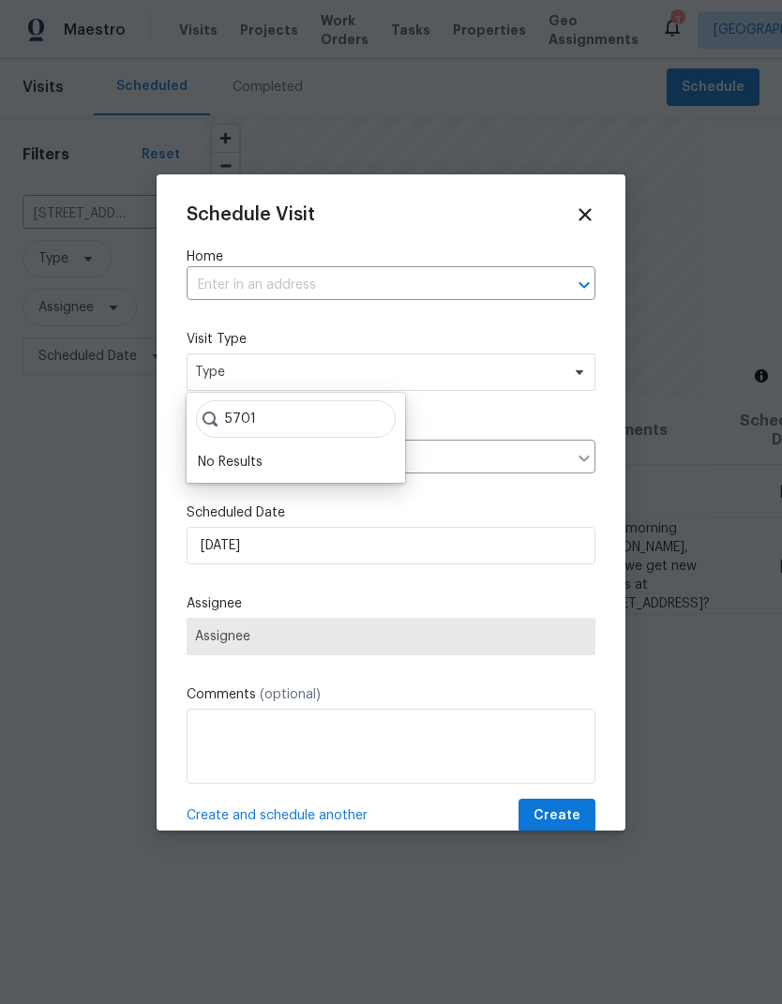
type input "5701"
click at [199, 299] on input "text" at bounding box center [365, 285] width 356 height 29
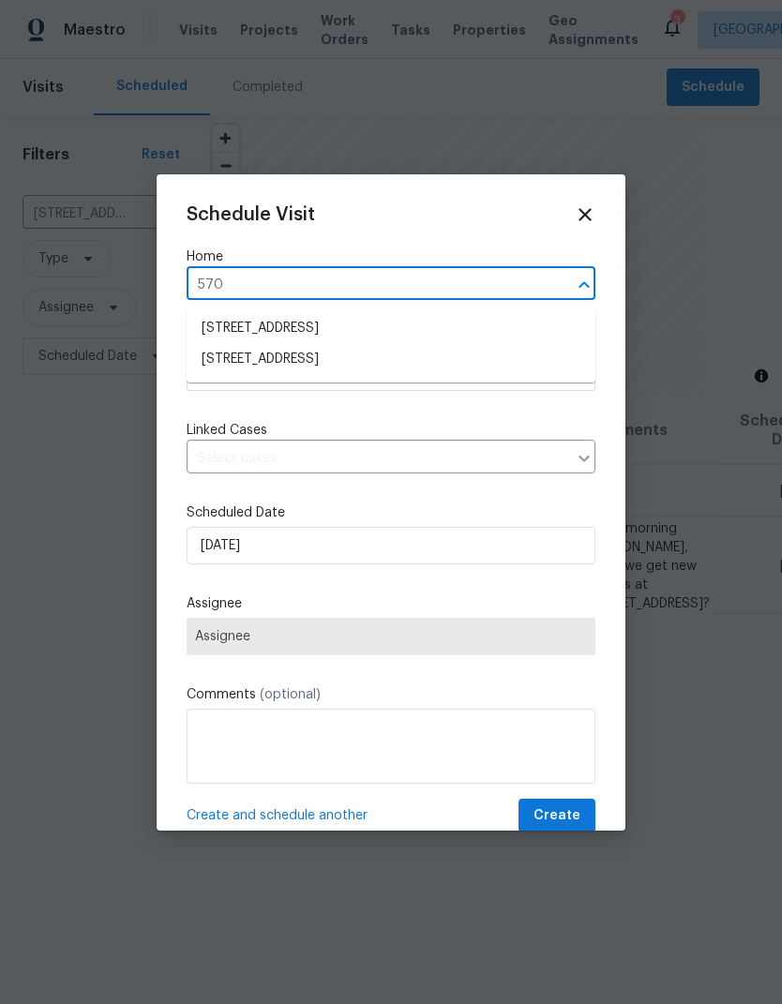
type input "5701"
click at [202, 323] on li "5701 W 5th St, Greeley, CO 80634" at bounding box center [391, 328] width 409 height 31
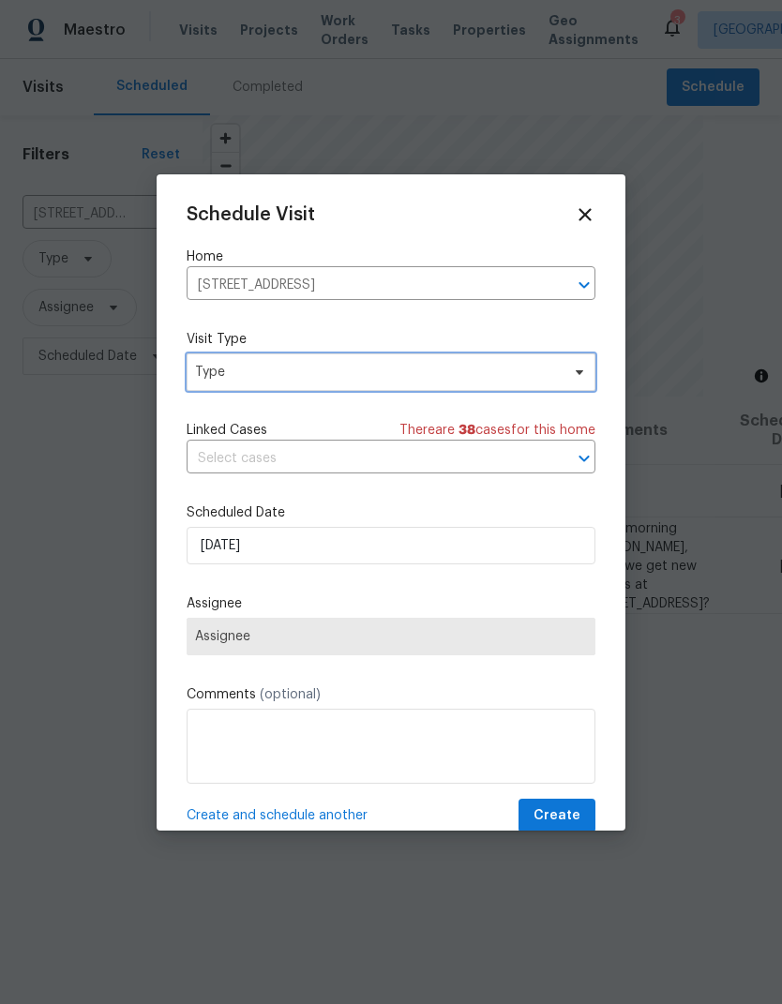
click at [207, 373] on span "Type" at bounding box center [377, 372] width 365 height 19
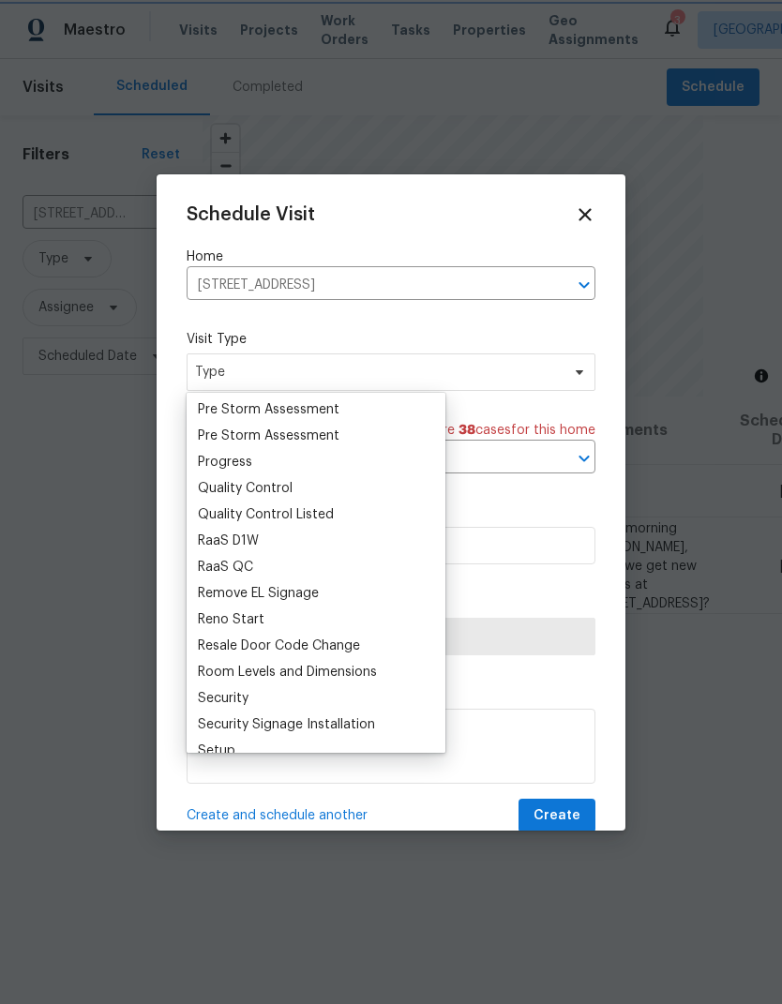
scroll to position [1184, 0]
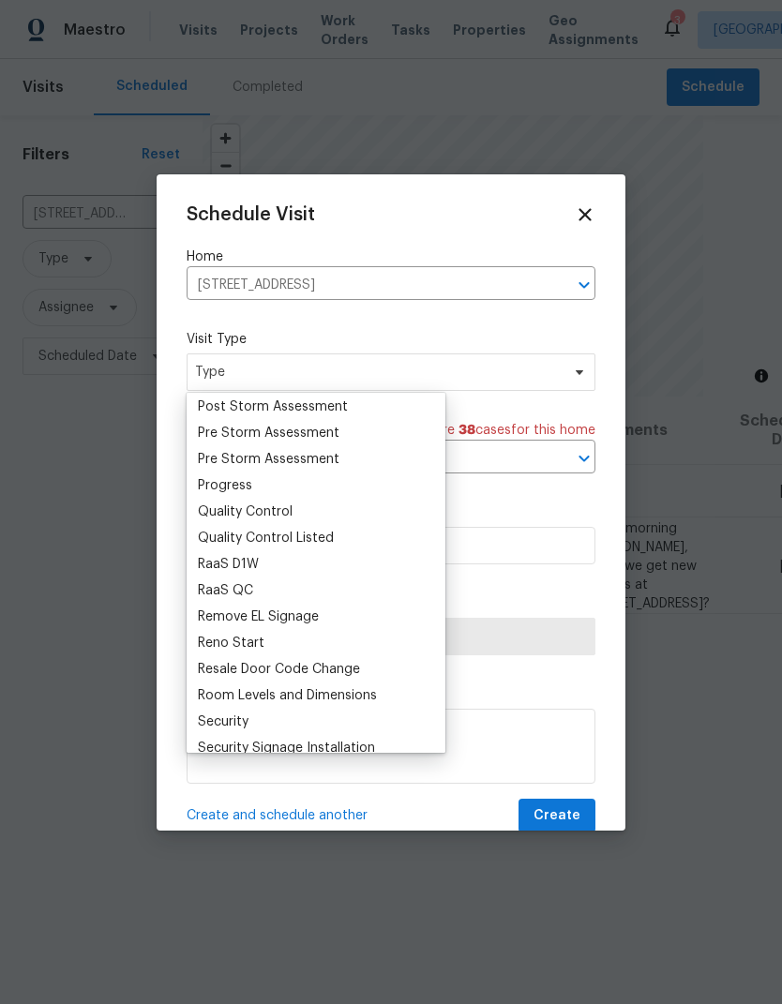
click at [202, 538] on div "Quality Control Listed" at bounding box center [266, 538] width 136 height 19
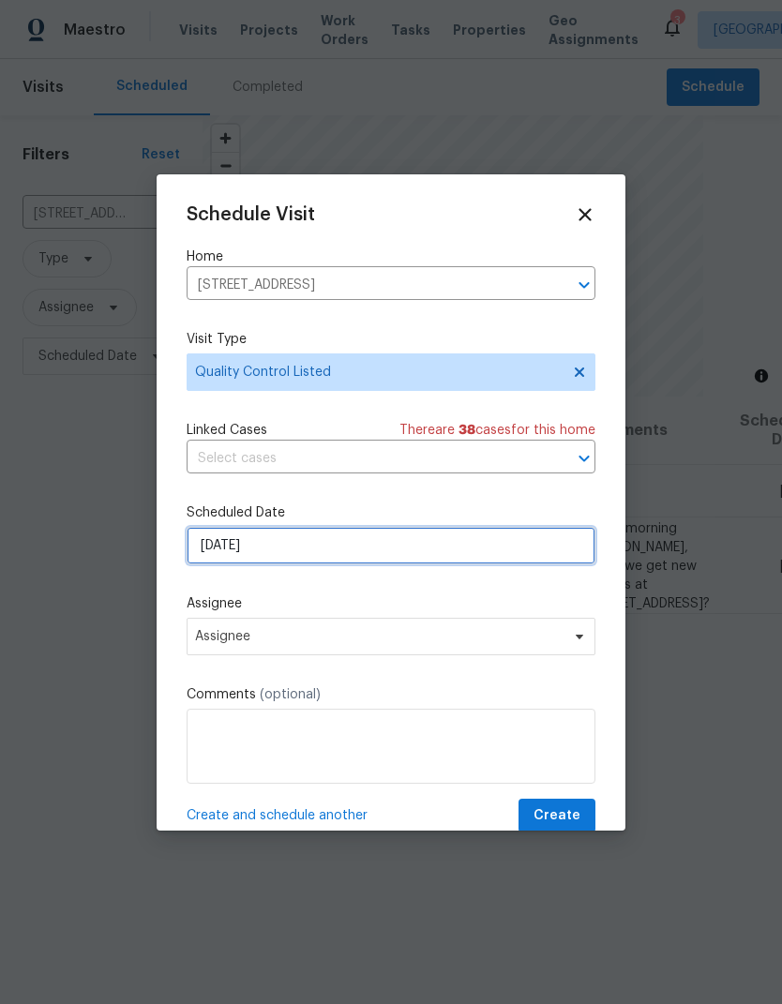
click at [209, 561] on input "8/27/2025" at bounding box center [391, 546] width 409 height 38
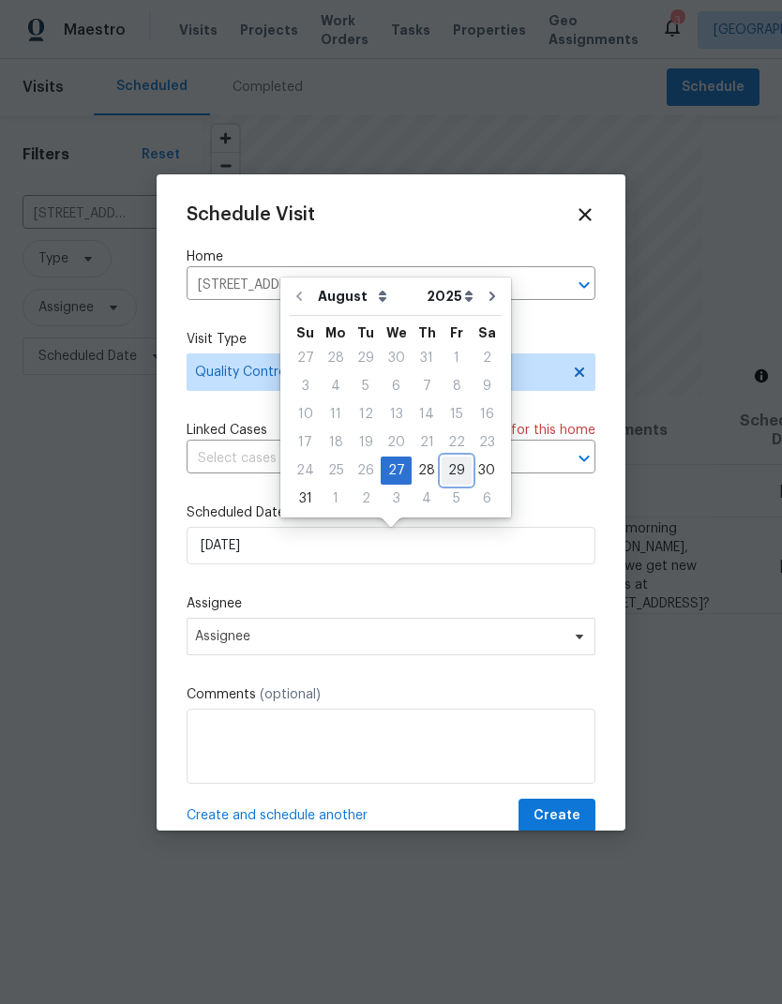
click at [453, 474] on div "29" at bounding box center [457, 471] width 30 height 26
type input "8/29/2025"
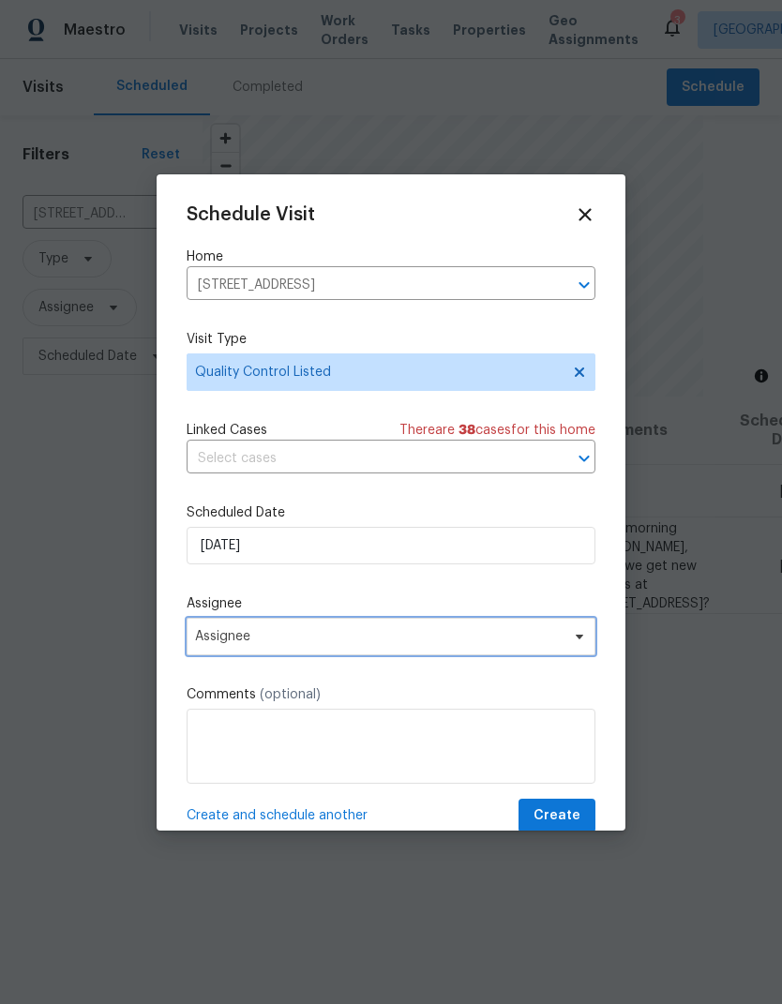
click at [216, 653] on span "Assignee" at bounding box center [391, 637] width 409 height 38
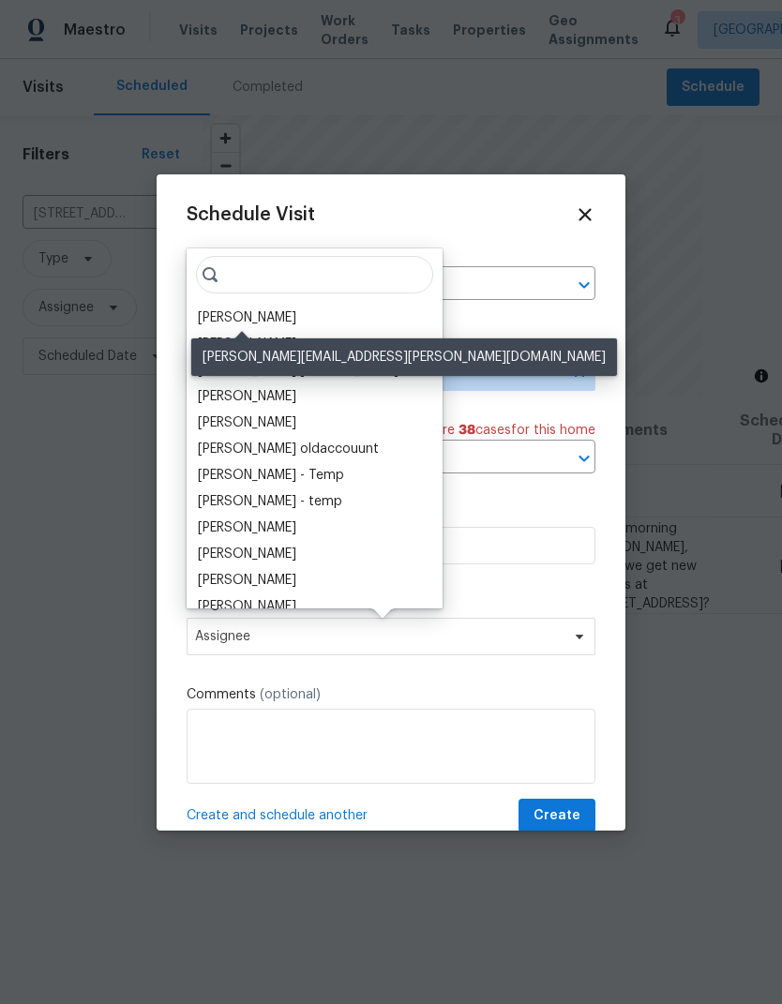
click at [206, 321] on div "[PERSON_NAME]" at bounding box center [247, 317] width 98 height 19
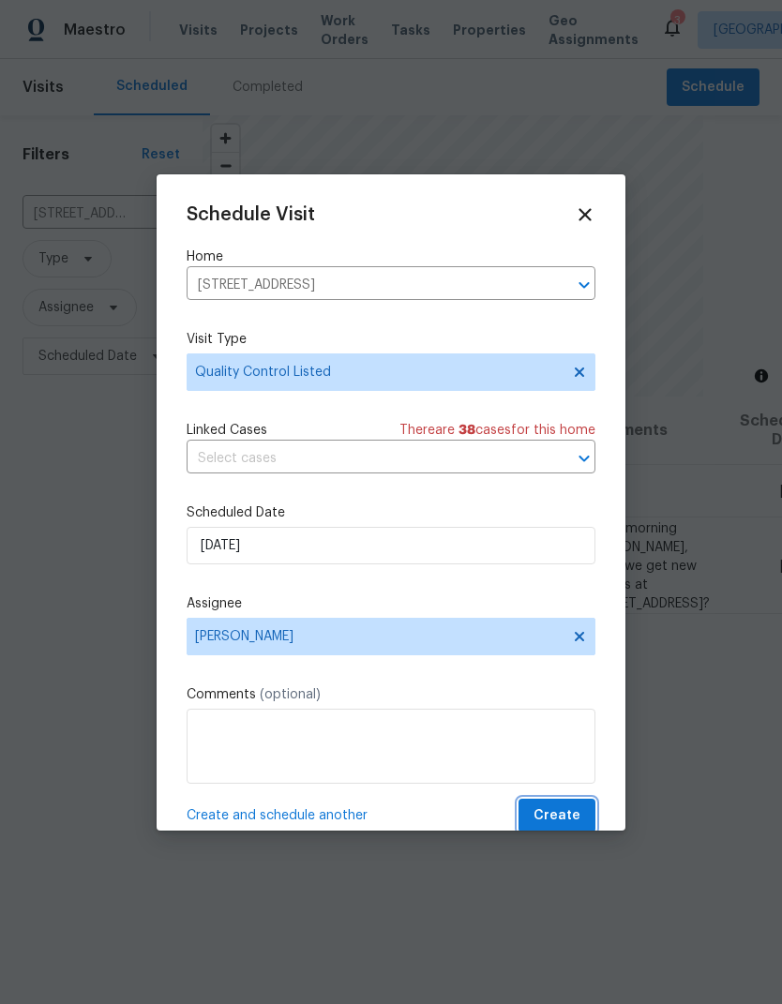
click at [569, 818] on span "Create" at bounding box center [556, 815] width 47 height 23
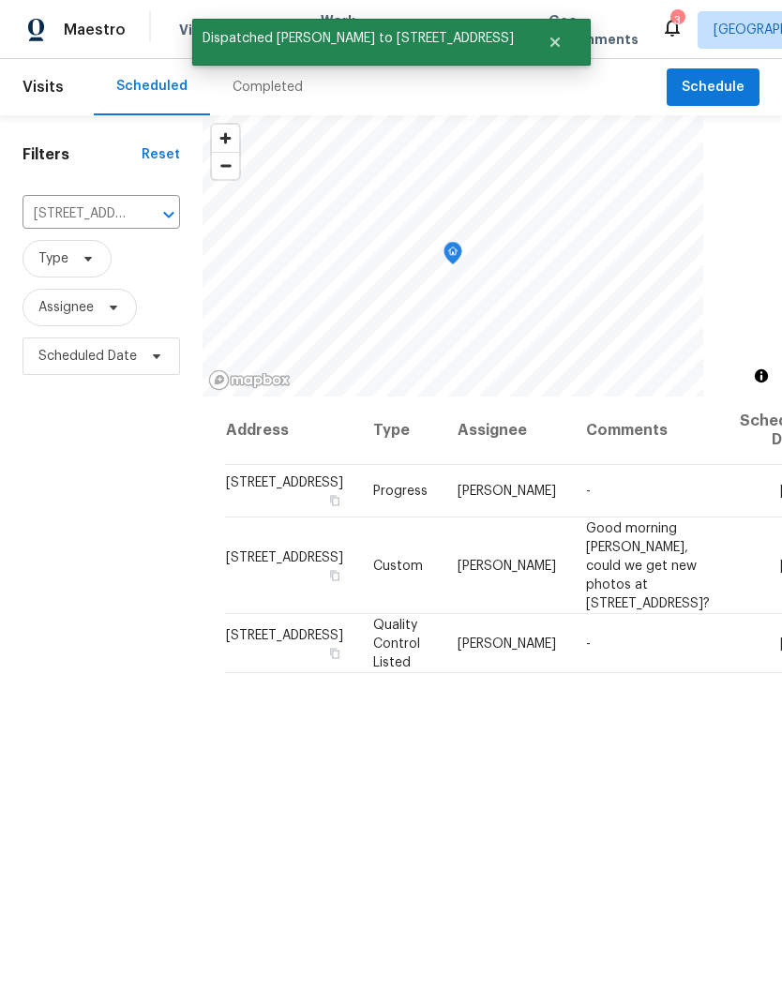
click at [517, 932] on div "Address Type Assignee Comments Scheduled Date ↑ 5701 W 5th St, Greeley, CO 8063…" at bounding box center [492, 798] width 579 height 803
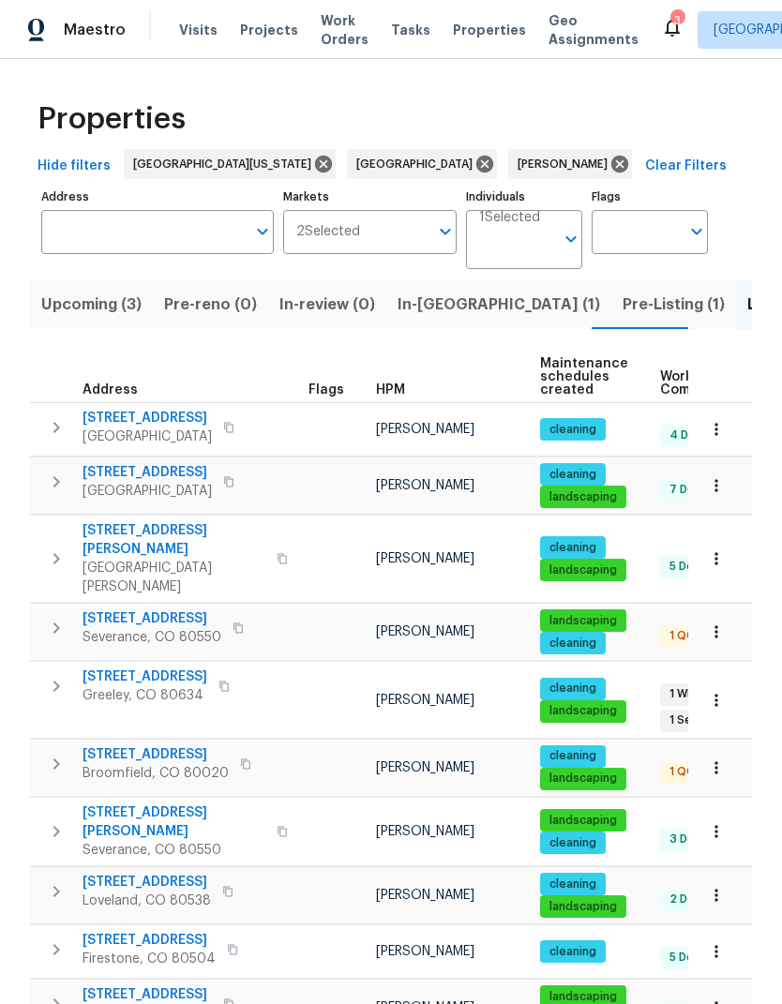
scroll to position [0, 29]
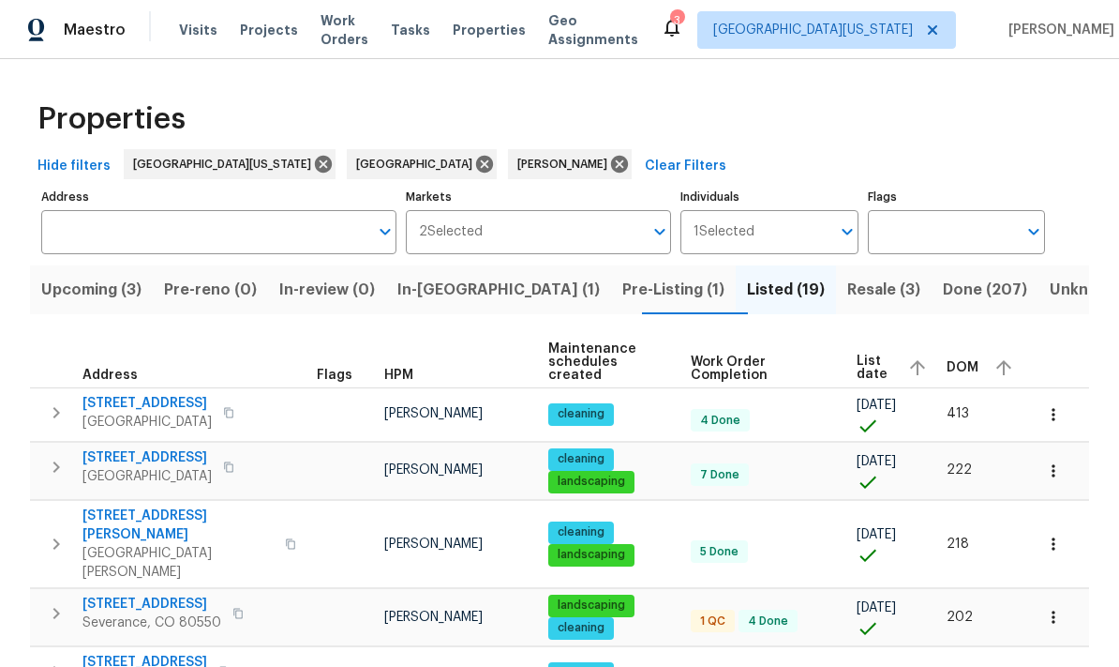
click at [878, 356] on span "List date" at bounding box center [875, 367] width 36 height 26
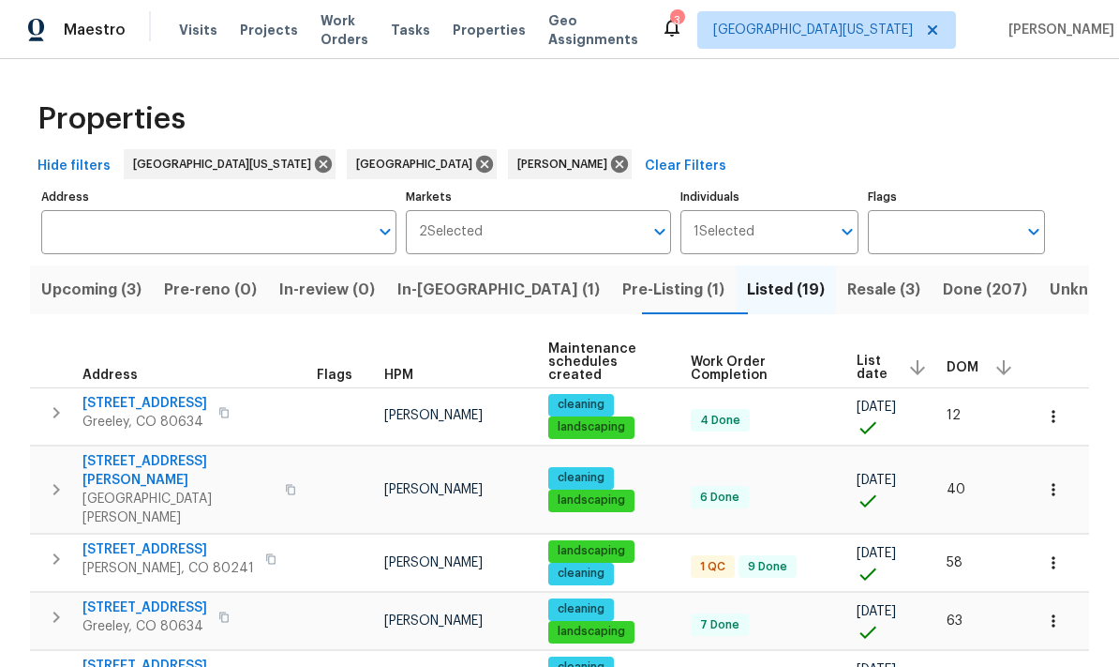
click at [865, 359] on span "List date" at bounding box center [875, 367] width 36 height 26
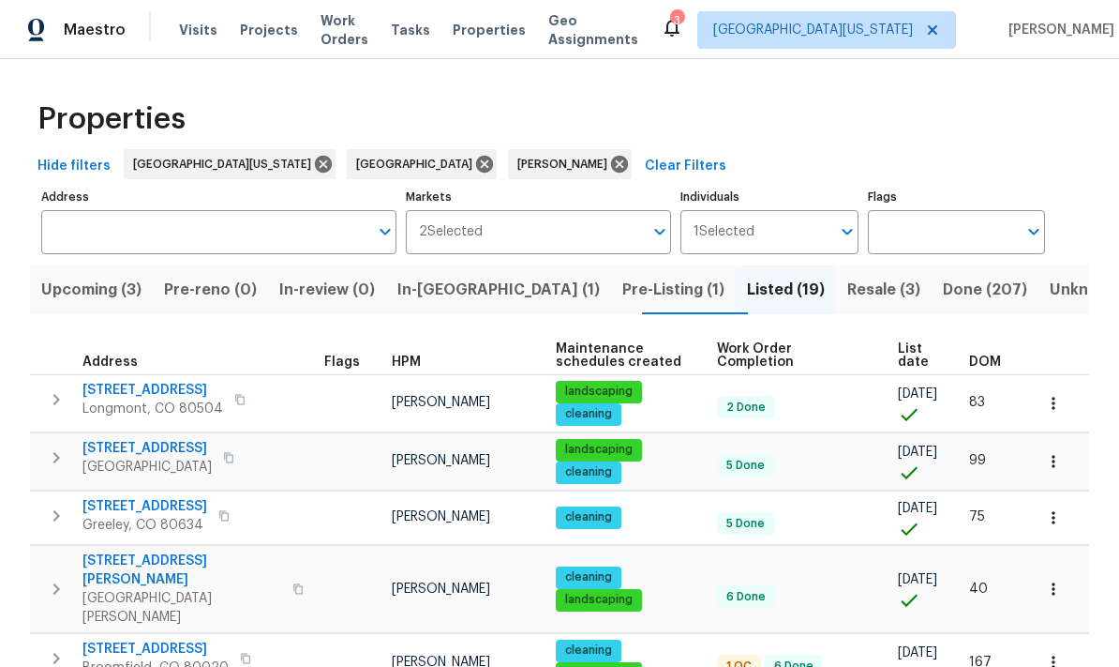
click at [909, 354] on span "List date" at bounding box center [917, 355] width 39 height 26
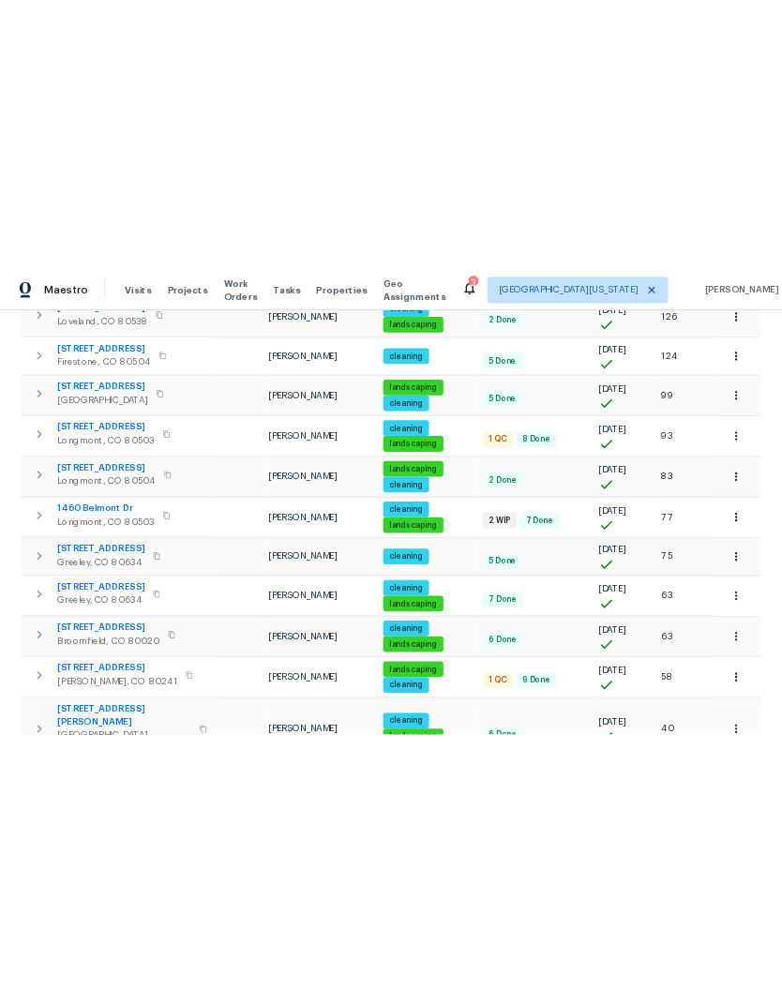
scroll to position [500, 0]
